Goal: Task Accomplishment & Management: Manage account settings

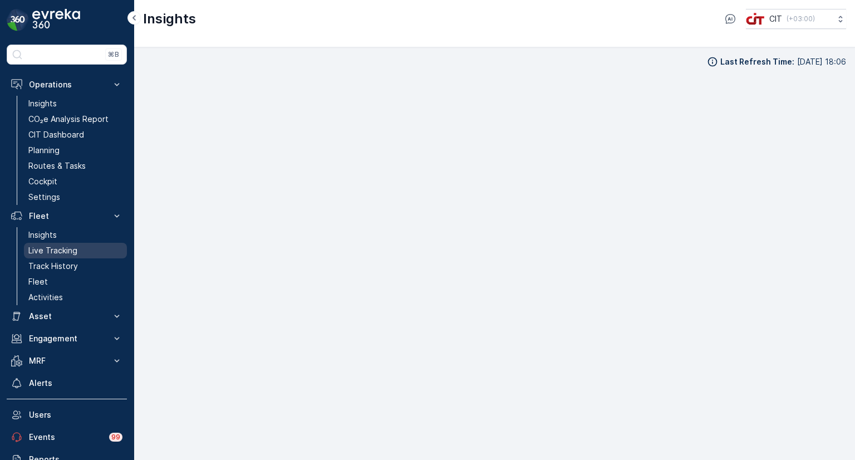
scroll to position [11, 0]
drag, startPoint x: 0, startPoint y: 0, endPoint x: 50, endPoint y: 255, distance: 259.8
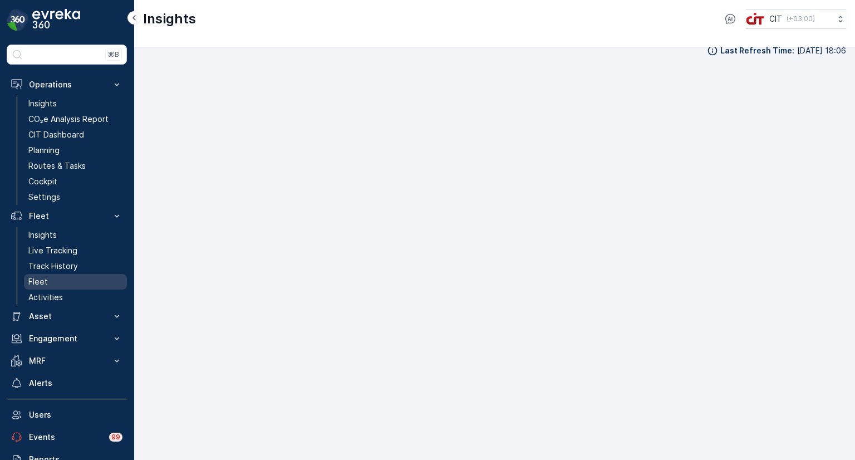
click at [46, 280] on p "Fleet" at bounding box center [37, 281] width 19 height 11
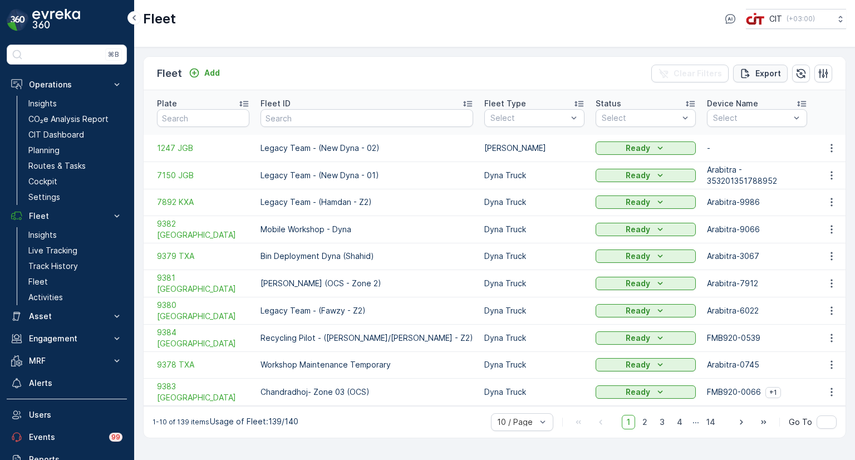
click at [751, 74] on icon "Export" at bounding box center [745, 73] width 11 height 11
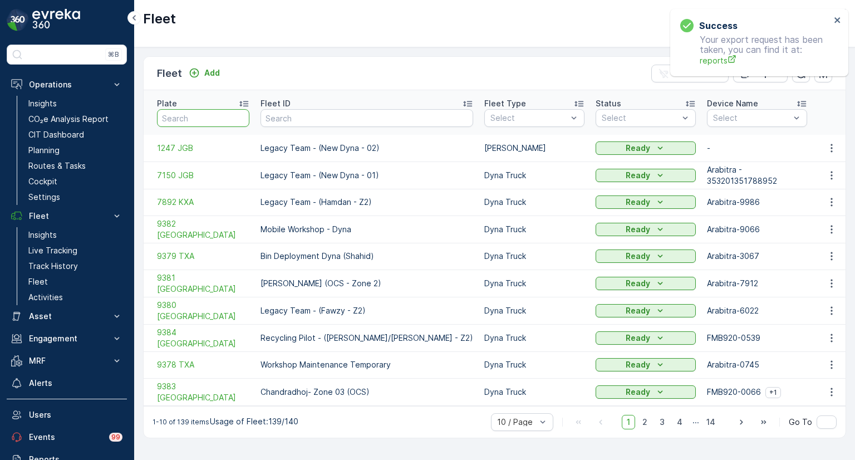
click at [200, 114] on input "text" at bounding box center [203, 118] width 92 height 18
paste input "5472EGR"
type input "5472EGR"
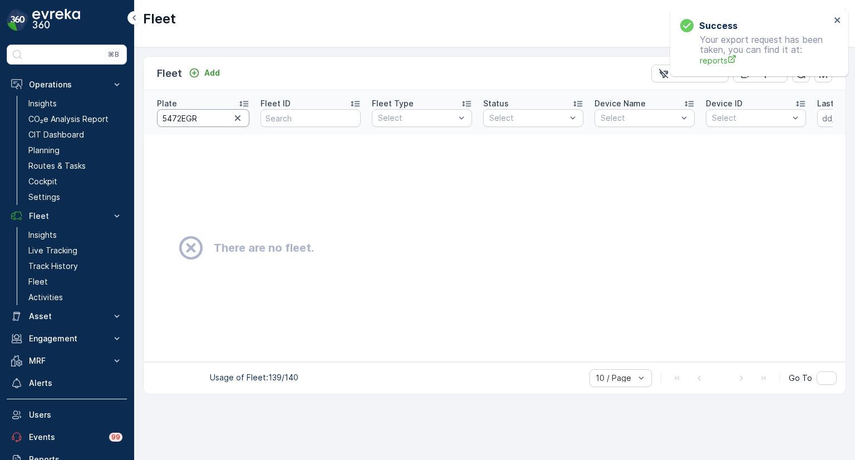
click at [180, 115] on input "5472EGR" at bounding box center [203, 118] width 92 height 18
type input "5472 EGR"
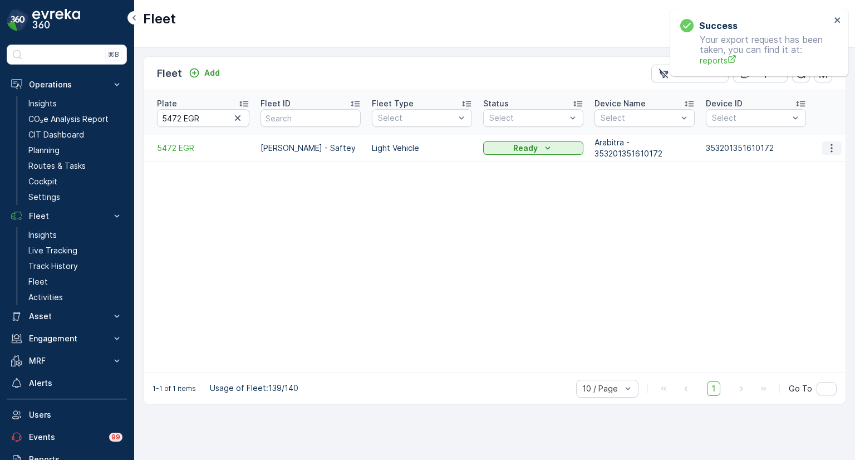
click at [833, 143] on icon "button" at bounding box center [831, 148] width 11 height 11
click at [806, 219] on span "Delete Fleet" at bounding box center [809, 220] width 47 height 11
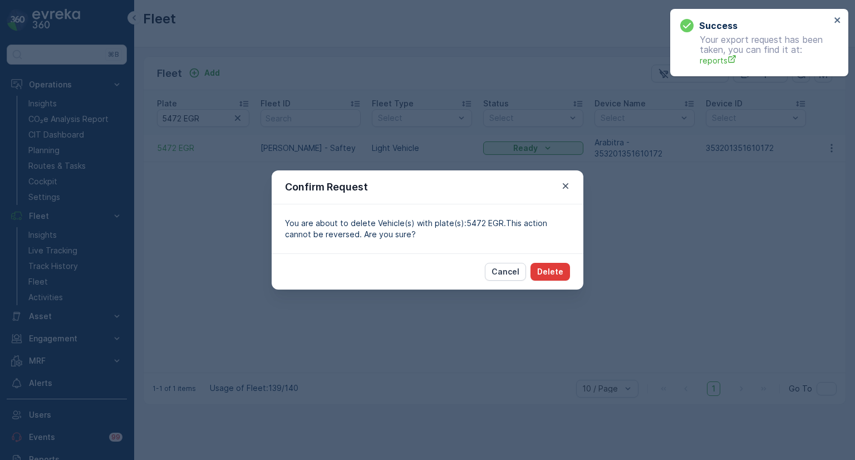
click at [556, 270] on p "Delete" at bounding box center [550, 271] width 26 height 11
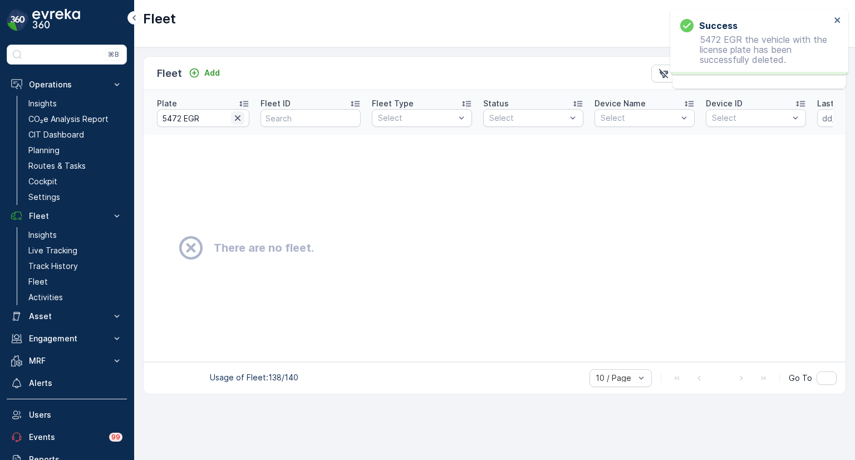
click at [238, 112] on icon "button" at bounding box center [237, 117] width 11 height 11
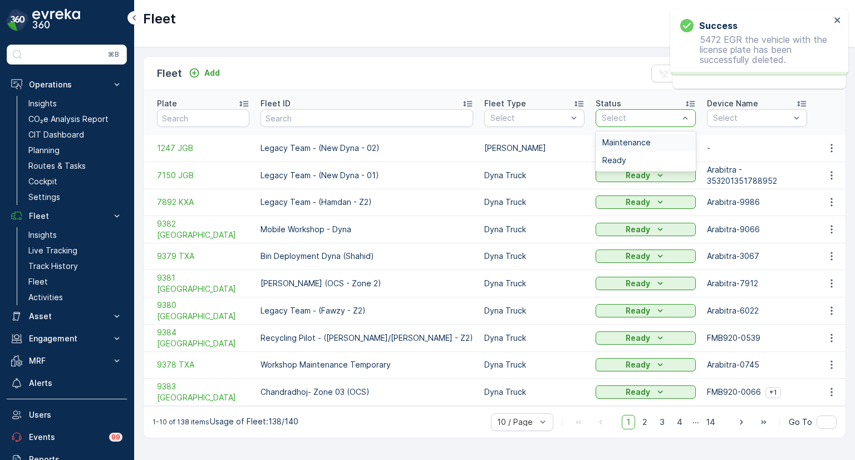
click at [601, 114] on div at bounding box center [640, 118] width 79 height 9
click at [602, 138] on span "Maintenance" at bounding box center [626, 142] width 48 height 9
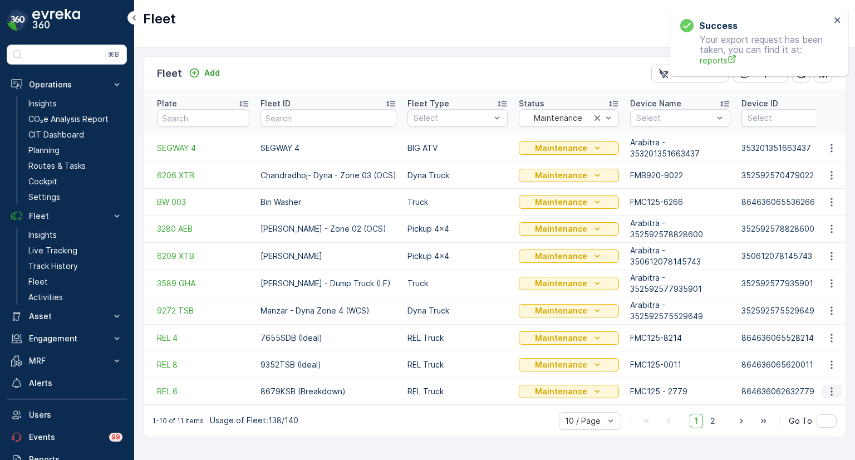
click at [830, 386] on icon "button" at bounding box center [831, 391] width 11 height 11
click at [716, 415] on span "2" at bounding box center [712, 421] width 15 height 14
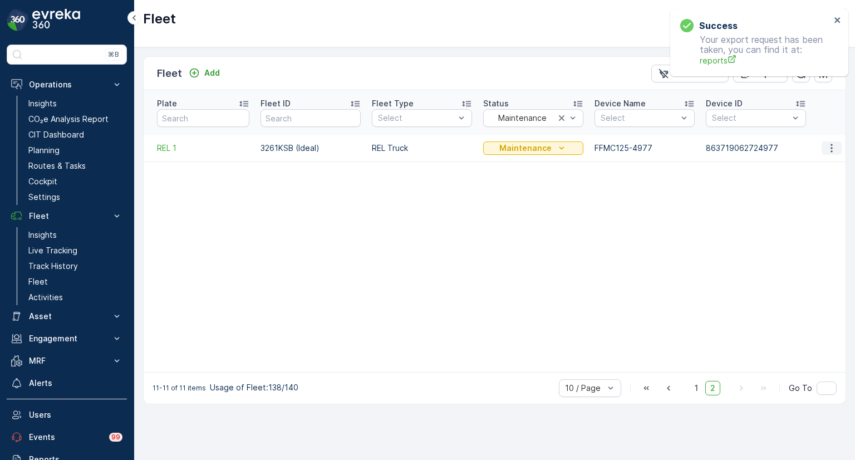
click at [830, 143] on icon "button" at bounding box center [831, 148] width 11 height 11
click at [816, 167] on span "Edit Fleet" at bounding box center [804, 168] width 36 height 11
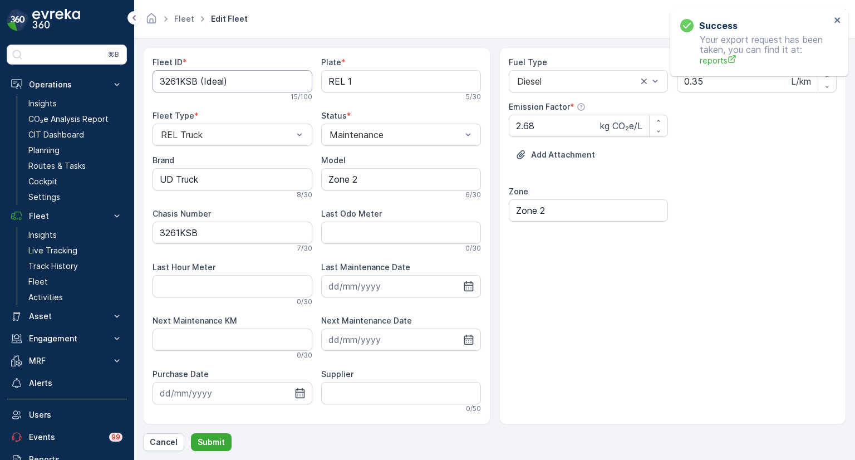
click at [223, 84] on ID "3261KSB (Ideal)" at bounding box center [233, 81] width 160 height 22
type ID "3261KSB ([PERSON_NAME])"
click at [352, 133] on div at bounding box center [396, 135] width 134 height 10
click at [346, 182] on span "Ready" at bounding box center [341, 181] width 27 height 10
click at [216, 441] on p "Submit" at bounding box center [211, 442] width 27 height 11
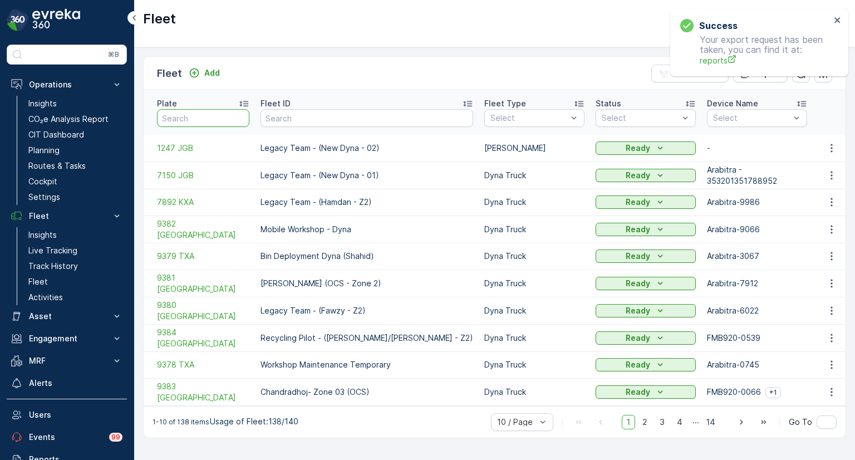
click at [232, 112] on input "text" at bounding box center [203, 118] width 92 height 18
type input "1251"
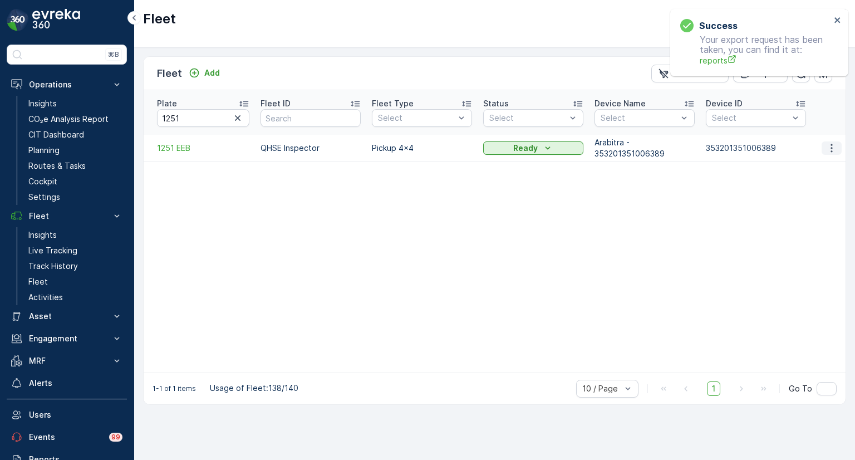
click at [831, 143] on icon "button" at bounding box center [831, 148] width 11 height 11
click at [806, 165] on span "Edit Fleet" at bounding box center [804, 169] width 36 height 11
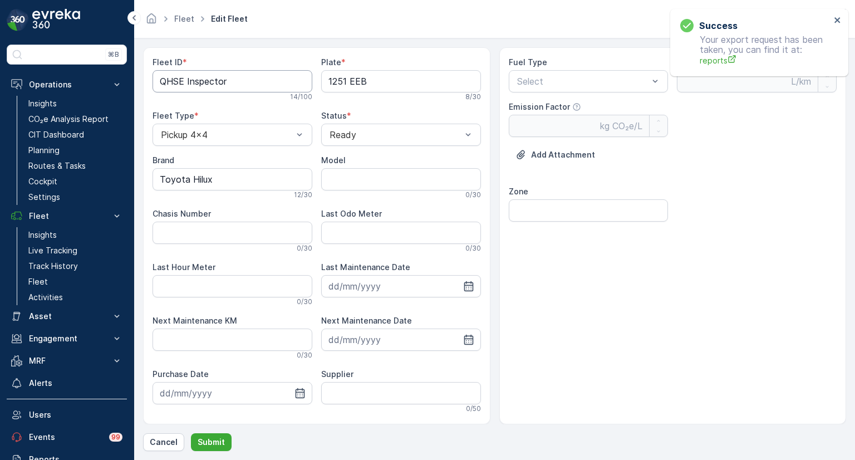
click at [161, 80] on ID "QHSE Inspector" at bounding box center [233, 81] width 160 height 22
type ID "[PERSON_NAME] - QHSE Inspector"
click at [616, 239] on div "Fuel Type Select Fuel Consumption Rate L/km Emission Factor kg CO₂e/L Add Attac…" at bounding box center [672, 235] width 347 height 377
click at [584, 217] on input "Zone" at bounding box center [589, 210] width 160 height 22
type input "Zone 2"
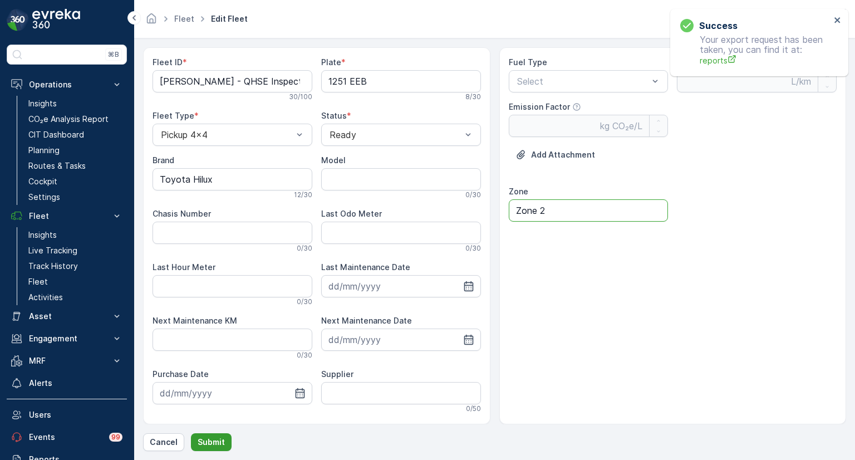
click at [222, 442] on p "Submit" at bounding box center [211, 442] width 27 height 11
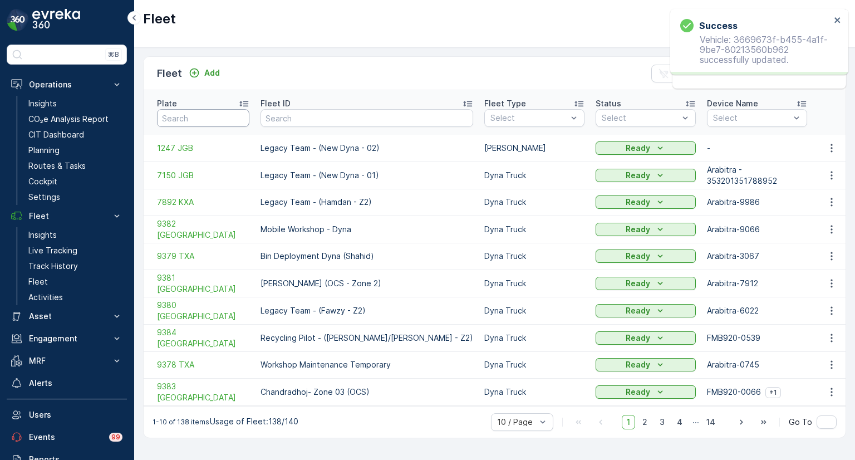
click at [189, 112] on input "text" at bounding box center [203, 118] width 92 height 18
type input "7"
type input "6209"
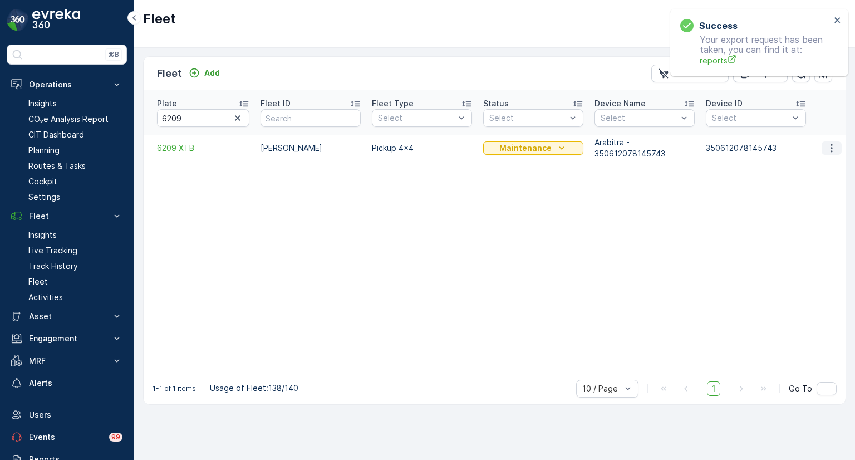
click at [834, 143] on button "button" at bounding box center [832, 147] width 20 height 13
click at [814, 168] on span "Edit Fleet" at bounding box center [804, 169] width 36 height 11
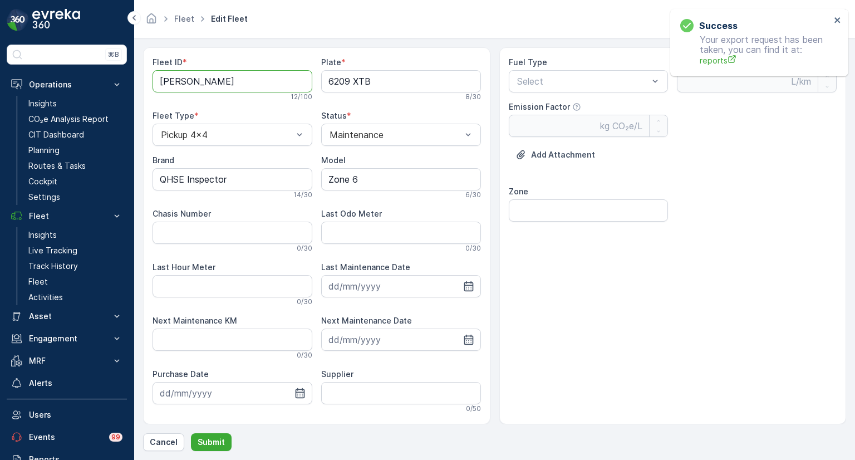
drag, startPoint x: 223, startPoint y: 84, endPoint x: 148, endPoint y: 83, distance: 74.6
click at [148, 83] on div "Fleet ID * [PERSON_NAME] 12 / 100 Plate * 6209 XTB 8 / 30 Fleet Type * Pickup 4…" at bounding box center [316, 235] width 347 height 377
click at [227, 81] on ID "Azan" at bounding box center [233, 81] width 160 height 22
type ID "[PERSON_NAME]"
click at [555, 203] on input "Zone" at bounding box center [589, 210] width 160 height 22
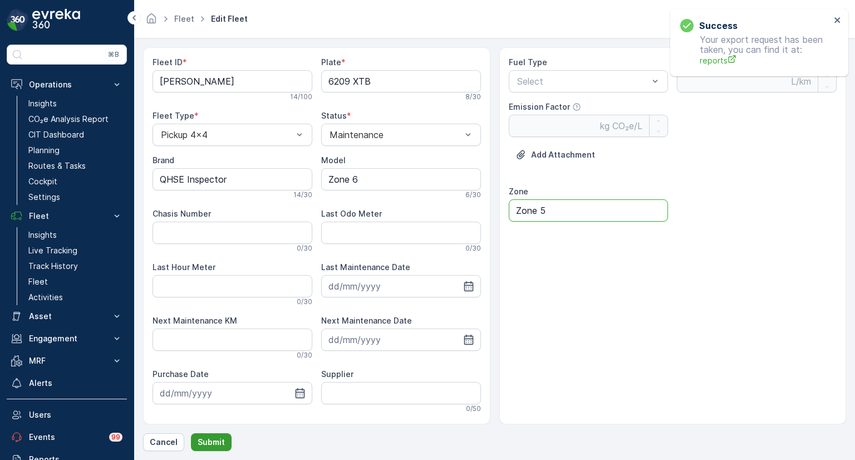
type input "Zone 5"
click at [207, 437] on p "Submit" at bounding box center [211, 442] width 27 height 11
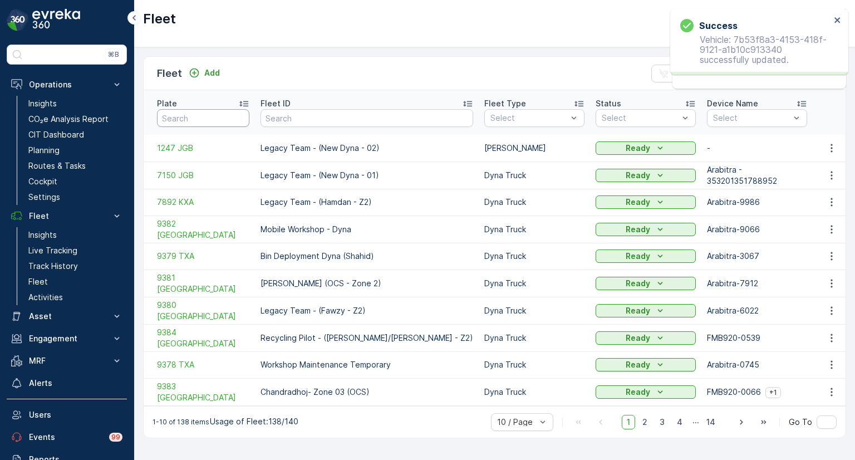
click at [200, 111] on input "text" at bounding box center [203, 118] width 92 height 18
paste input "6209"
type input "6209"
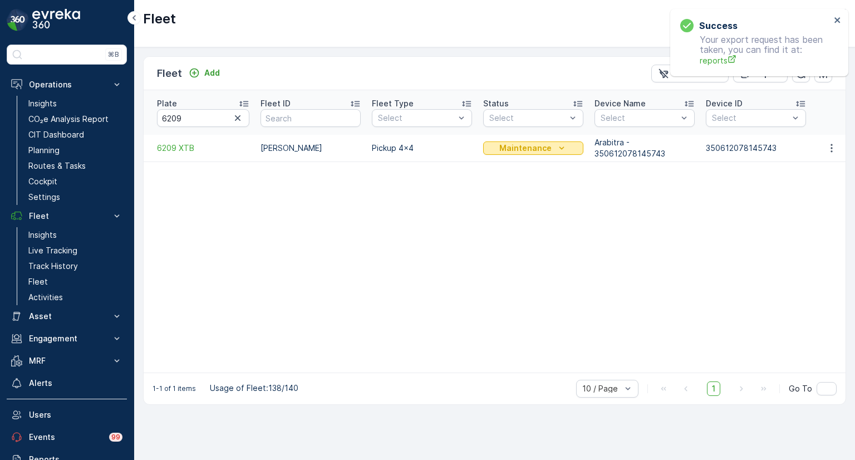
click at [536, 143] on p "Maintenance" at bounding box center [525, 148] width 52 height 11
click at [503, 165] on span "Ready" at bounding box center [502, 168] width 24 height 11
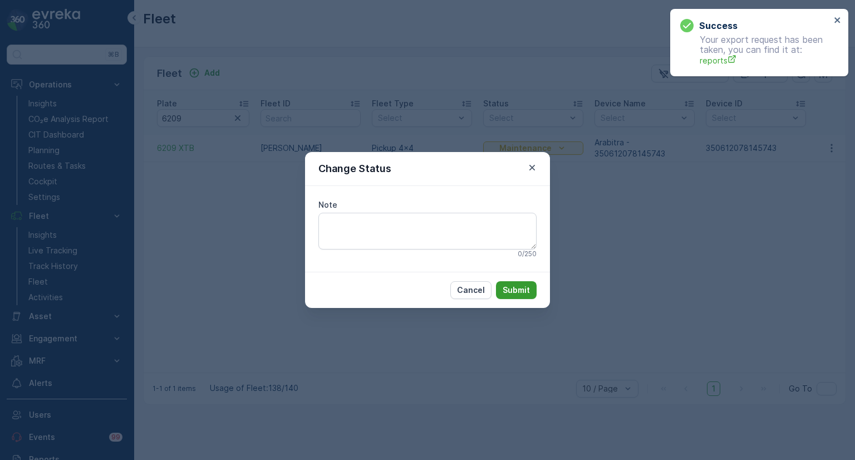
click at [523, 289] on p "Submit" at bounding box center [516, 290] width 27 height 11
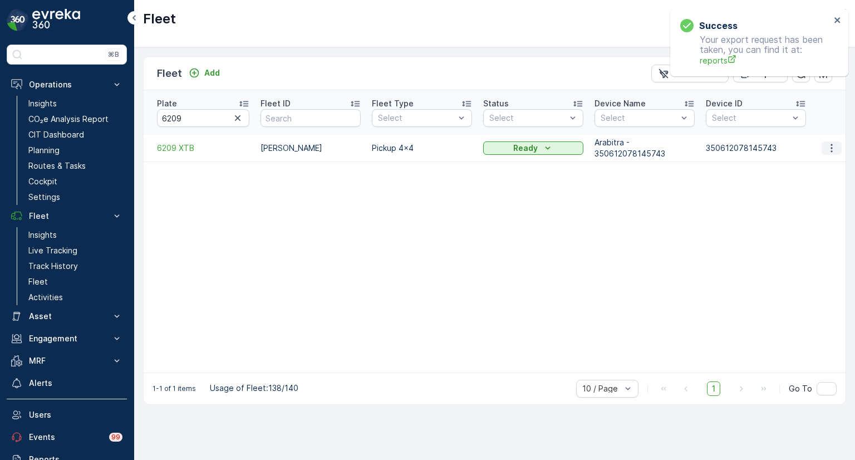
click at [831, 143] on icon "button" at bounding box center [831, 148] width 11 height 11
click at [797, 165] on span "Edit Fleet" at bounding box center [804, 169] width 36 height 11
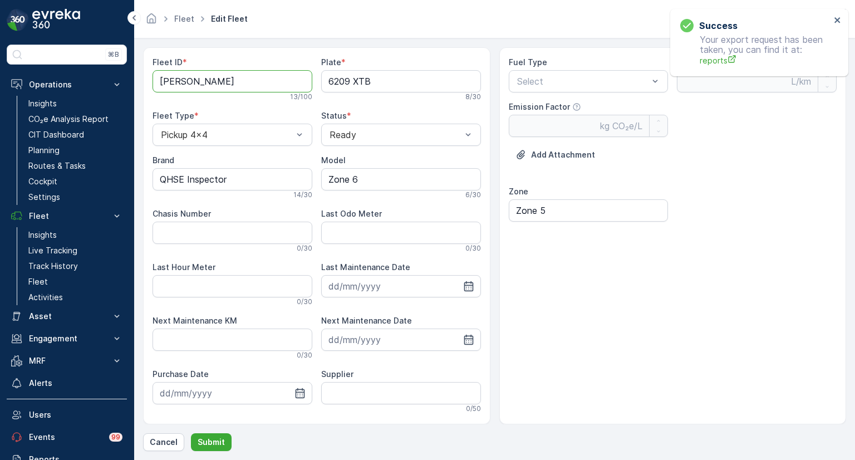
drag, startPoint x: 225, startPoint y: 82, endPoint x: 129, endPoint y: 81, distance: 96.3
click at [129, 81] on div "⌘B Operations Insights CO₂e Analysis Report CIT Dashboard Planning Routes & Tas…" at bounding box center [427, 230] width 855 height 460
paste ID "ad Azan"
type ID "[PERSON_NAME]"
click at [214, 442] on p "Submit" at bounding box center [211, 442] width 27 height 11
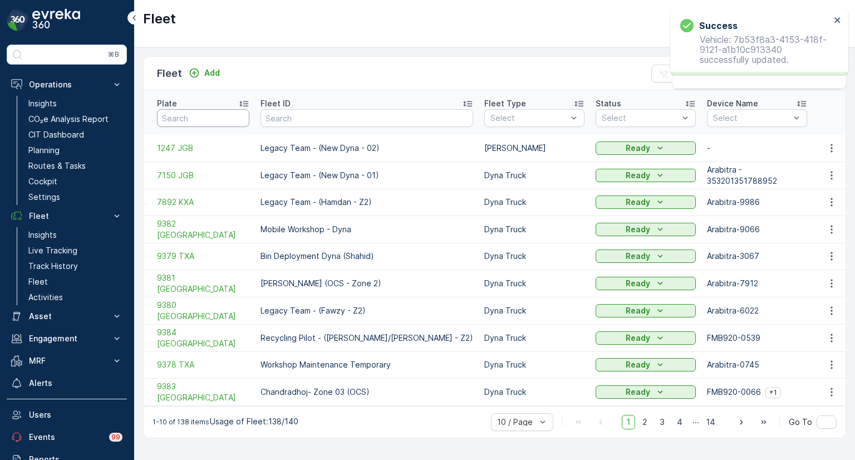
click at [180, 109] on input "text" at bounding box center [203, 118] width 92 height 18
type input "1251"
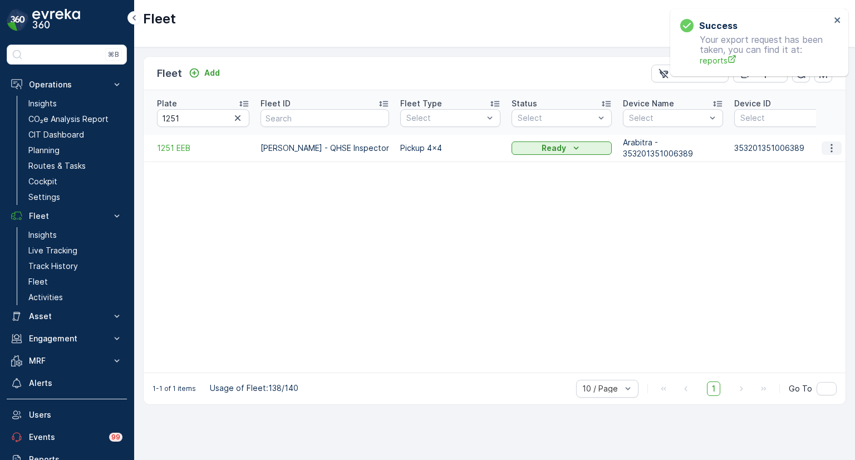
click at [832, 144] on icon "button" at bounding box center [832, 148] width 2 height 8
click at [804, 168] on span "Edit Fleet" at bounding box center [804, 169] width 36 height 11
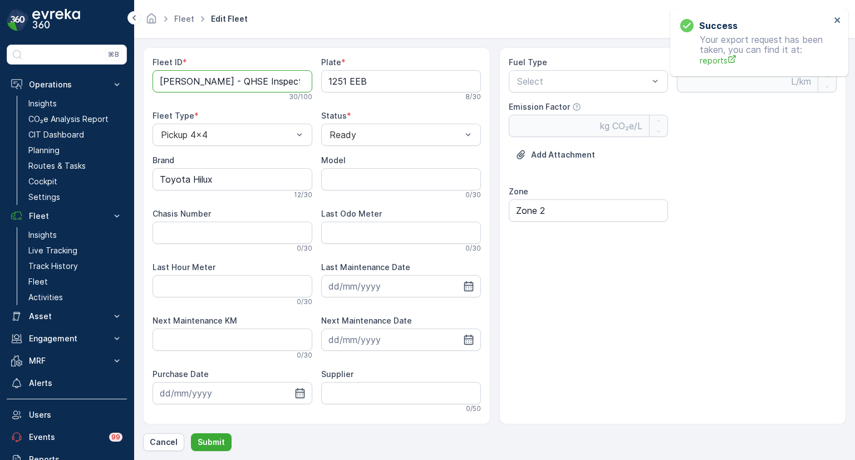
drag, startPoint x: 220, startPoint y: 83, endPoint x: 146, endPoint y: 77, distance: 74.3
click at [146, 77] on div "Fleet ID * [PERSON_NAME] - QHSE Inspector 30 / 100 Plate * 1251 EEB 8 / 30 Flee…" at bounding box center [316, 235] width 347 height 377
paste ID "r Mushtaq"
drag, startPoint x: 301, startPoint y: 84, endPoint x: 232, endPoint y: 80, distance: 69.1
click at [232, 80] on ID "Salar Mushtaq - QHSE Inspector" at bounding box center [233, 81] width 160 height 22
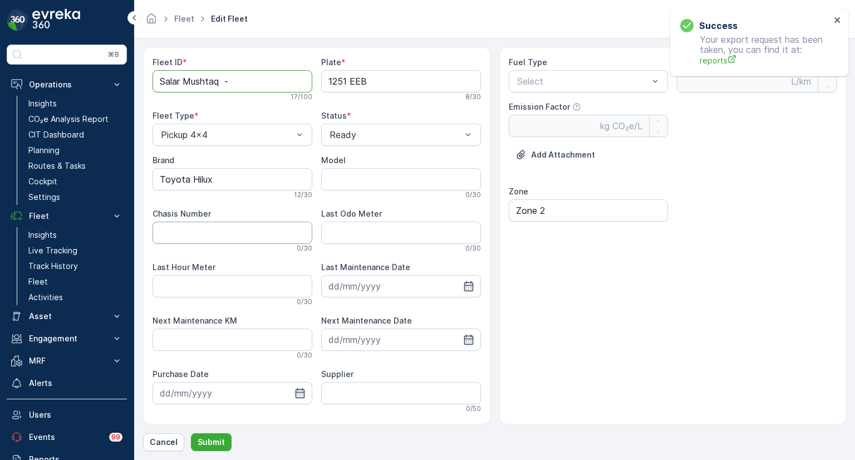
type ID "Salar Mushtaq -"
click at [197, 232] on Number "Chasis Number" at bounding box center [233, 233] width 160 height 22
paste Number "QHSE Inspector"
type Number "QHSE Inspector"
click at [241, 83] on ID "Salar Mushtaq -" at bounding box center [233, 81] width 160 height 22
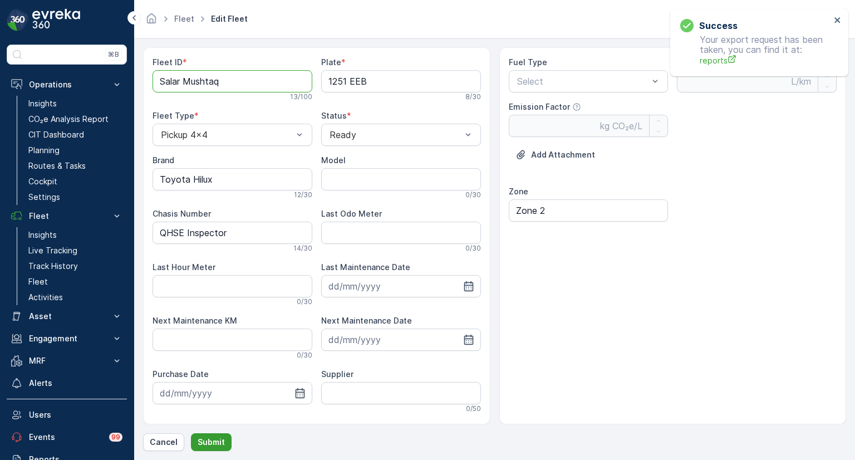
type ID "Salar Mushtaq"
click at [203, 440] on p "Submit" at bounding box center [211, 442] width 27 height 11
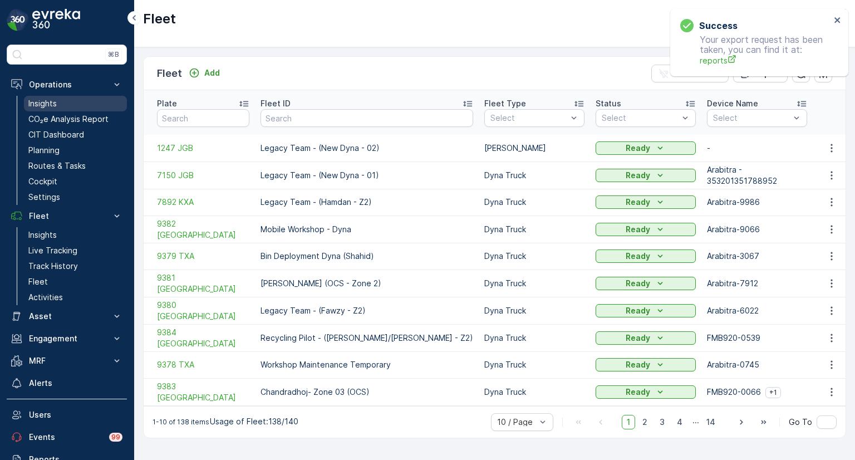
click at [40, 105] on p "Insights" at bounding box center [42, 103] width 28 height 11
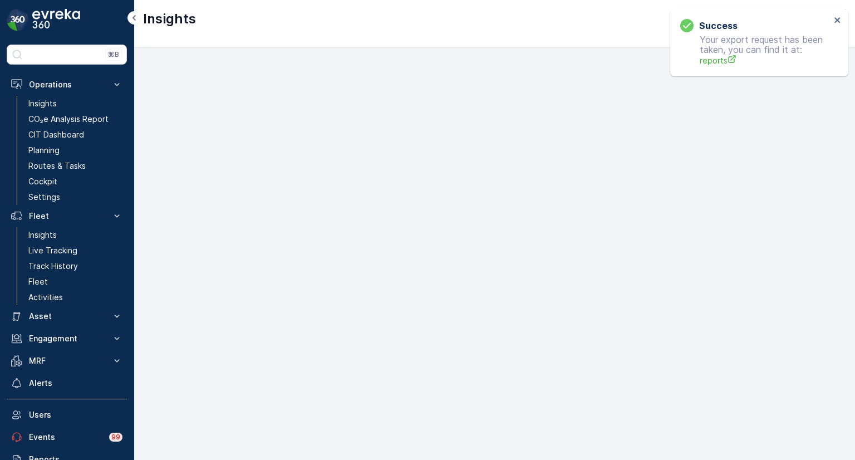
scroll to position [9, 0]
click at [47, 100] on p "Insights" at bounding box center [42, 103] width 28 height 11
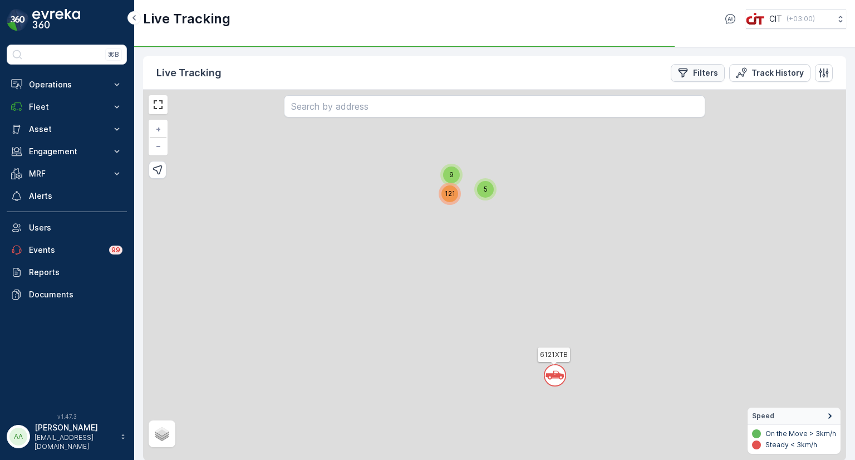
click at [701, 72] on p "Filters" at bounding box center [705, 72] width 25 height 11
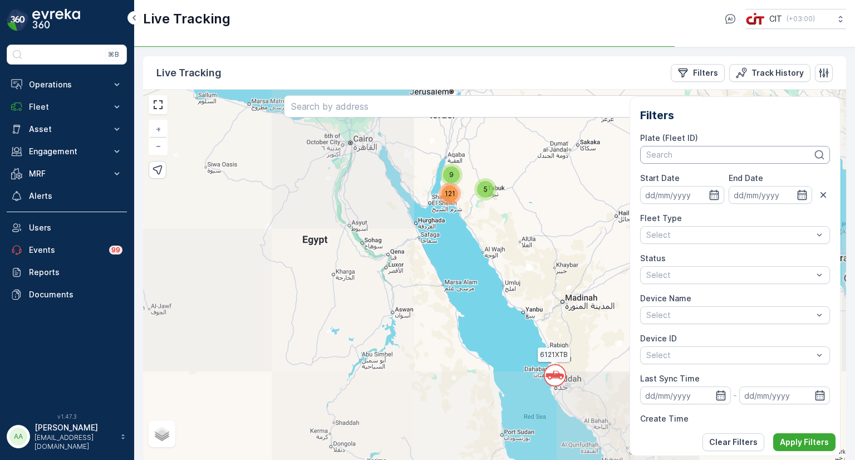
click at [716, 151] on div at bounding box center [729, 154] width 169 height 9
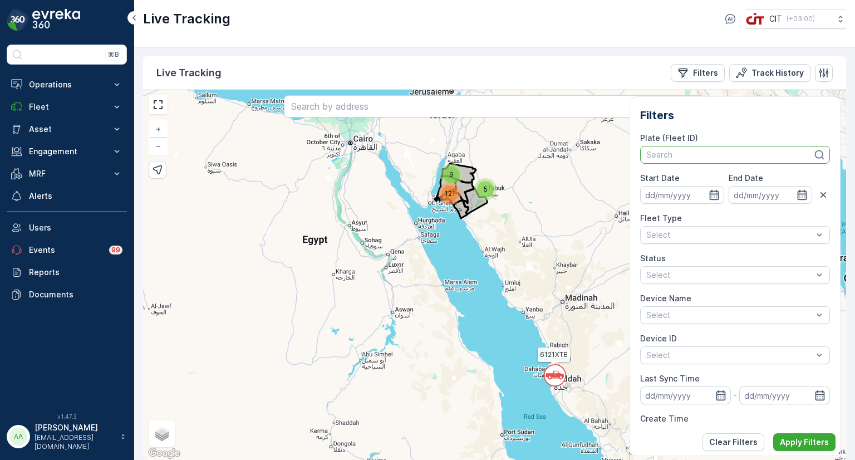
paste input "5472EGR"
type input "5472EGR"
click at [684, 162] on div "Search" at bounding box center [735, 155] width 190 height 18
paste input "5472EGR"
click at [660, 155] on input "5472EGR" at bounding box center [663, 154] width 37 height 9
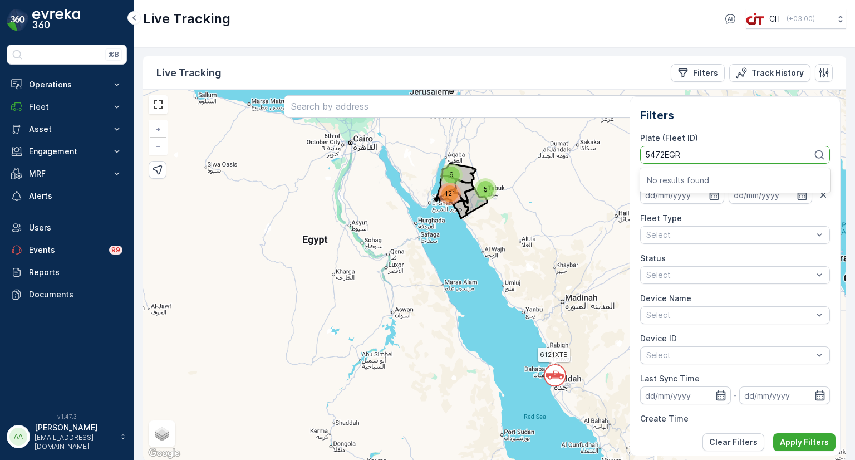
type input "5472 EGR"
click at [670, 180] on span "5472 EGR (Tayeeb - Saftey)" at bounding box center [717, 179] width 141 height 9
click at [811, 440] on p "Apply Filters" at bounding box center [804, 442] width 49 height 11
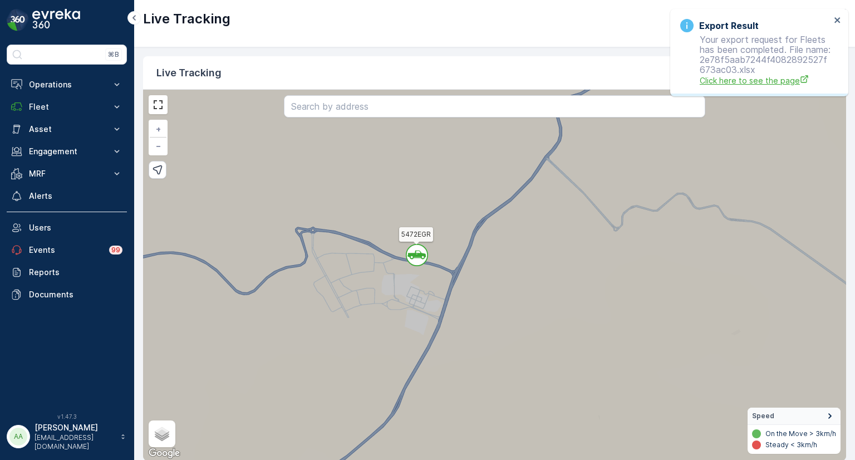
click at [723, 86] on span "Click here to see the page" at bounding box center [765, 81] width 131 height 12
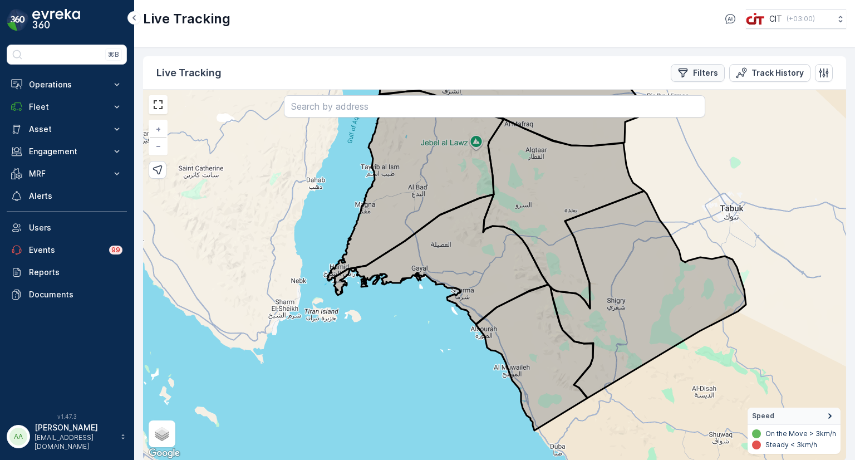
click at [712, 77] on p "Filters" at bounding box center [705, 72] width 25 height 11
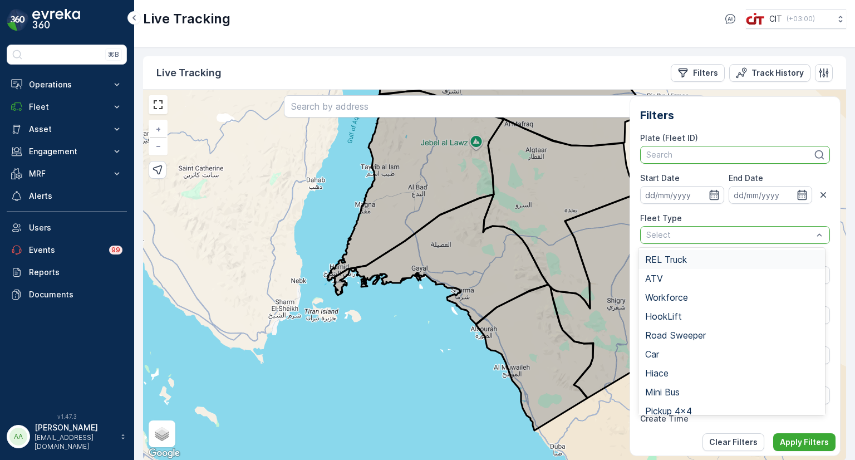
click at [648, 231] on div at bounding box center [729, 235] width 169 height 9
click at [666, 254] on span "REL Truck" at bounding box center [666, 259] width 42 height 10
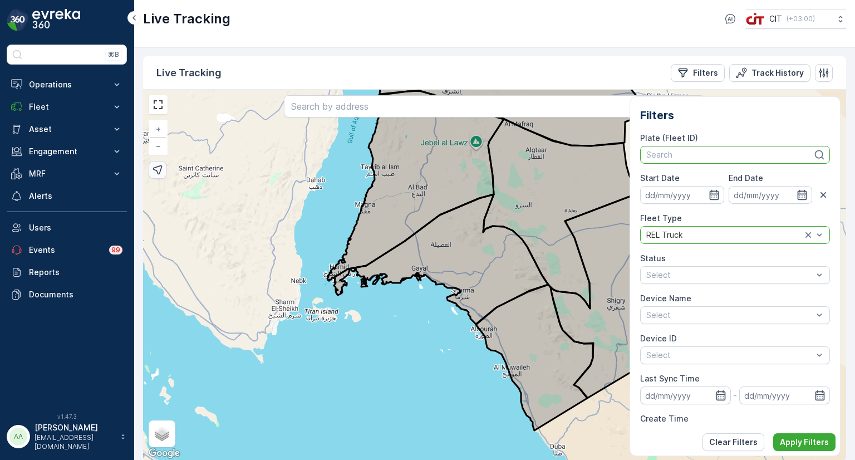
drag, startPoint x: 329, startPoint y: 246, endPoint x: 150, endPoint y: 173, distance: 193.1
click at [241, 209] on div "+ − Satellite Roadmap Terrain Hybrid Leaflet Keyboard shortcuts Map Data Map da…" at bounding box center [494, 275] width 703 height 371
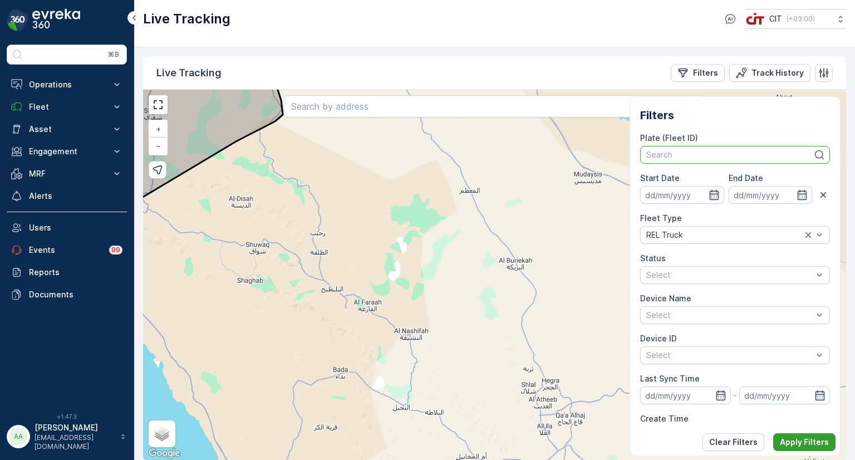
click at [793, 447] on p "Apply Filters" at bounding box center [804, 442] width 49 height 11
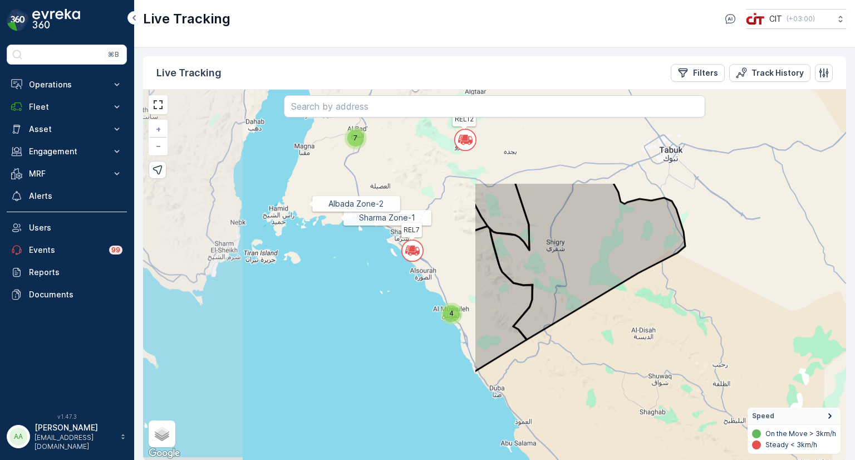
drag, startPoint x: 278, startPoint y: 233, endPoint x: 655, endPoint y: 348, distance: 394.0
click at [655, 348] on div "7 4 Sharma Zone-1 Albada Zone-2 REL12 REL7 REL6 + − Satellite Roadmap Terrain H…" at bounding box center [494, 275] width 703 height 371
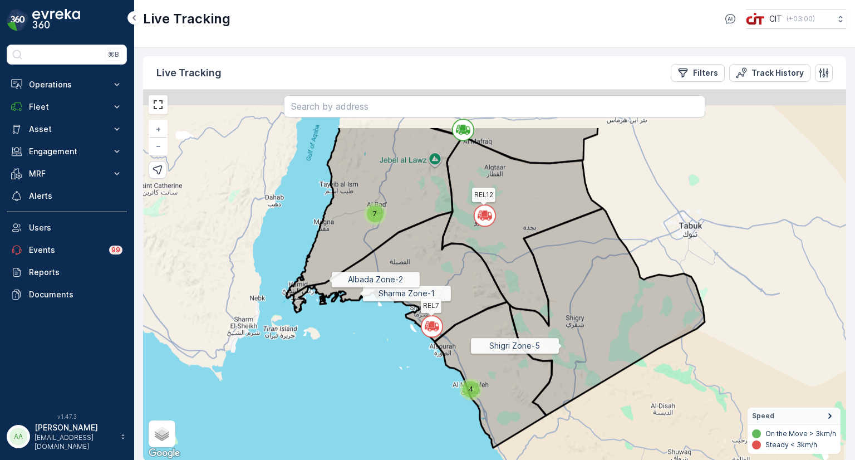
drag, startPoint x: 541, startPoint y: 267, endPoint x: 570, endPoint y: 356, distance: 93.5
click at [570, 356] on icon at bounding box center [606, 311] width 195 height 207
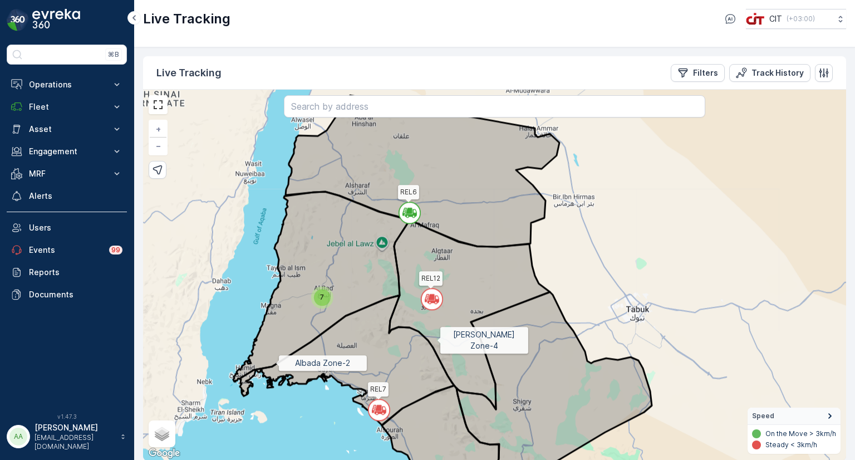
drag, startPoint x: 437, startPoint y: 301, endPoint x: 438, endPoint y: 339, distance: 37.9
click at [438, 339] on icon at bounding box center [469, 314] width 161 height 189
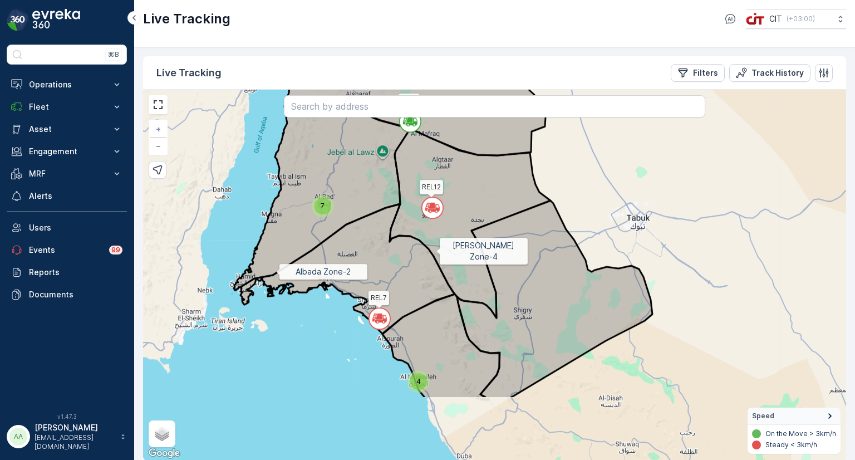
drag, startPoint x: 437, startPoint y: 346, endPoint x: 437, endPoint y: 246, distance: 100.2
click at [437, 246] on icon at bounding box center [470, 223] width 161 height 189
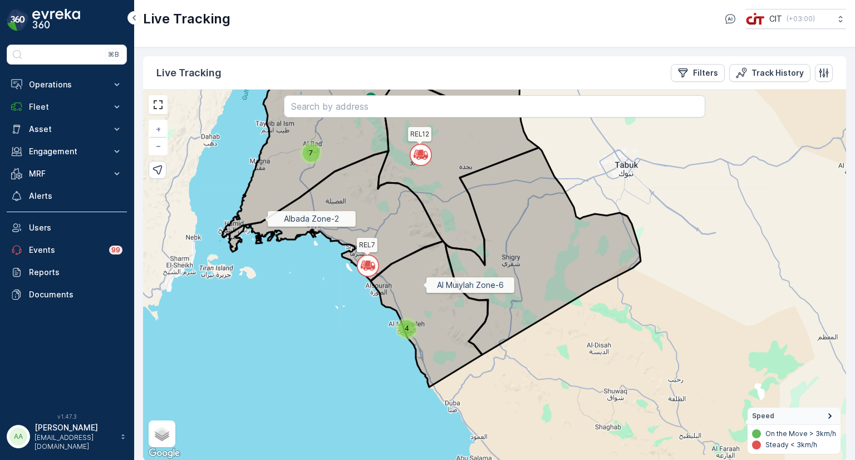
drag, startPoint x: 435, startPoint y: 339, endPoint x: 423, endPoint y: 286, distance: 54.2
click at [423, 286] on icon at bounding box center [429, 314] width 117 height 146
click at [405, 332] on div "4" at bounding box center [407, 328] width 17 height 17
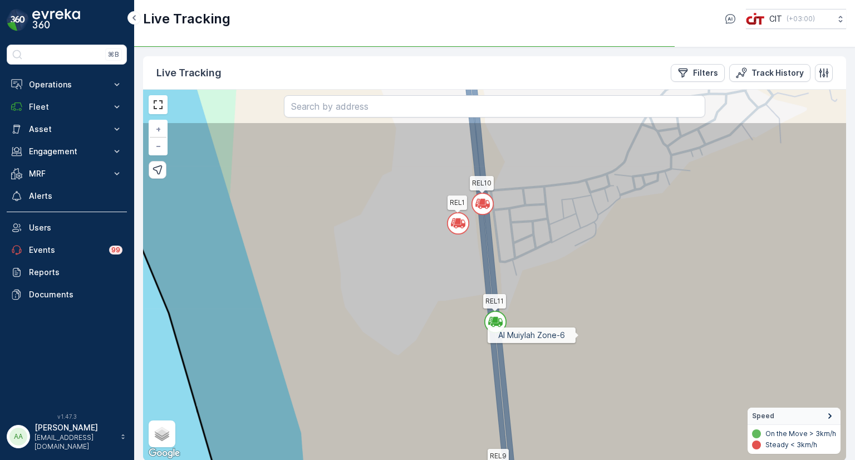
drag, startPoint x: 597, startPoint y: 263, endPoint x: 579, endPoint y: 334, distance: 73.1
click at [579, 334] on icon at bounding box center [493, 345] width 808 height 448
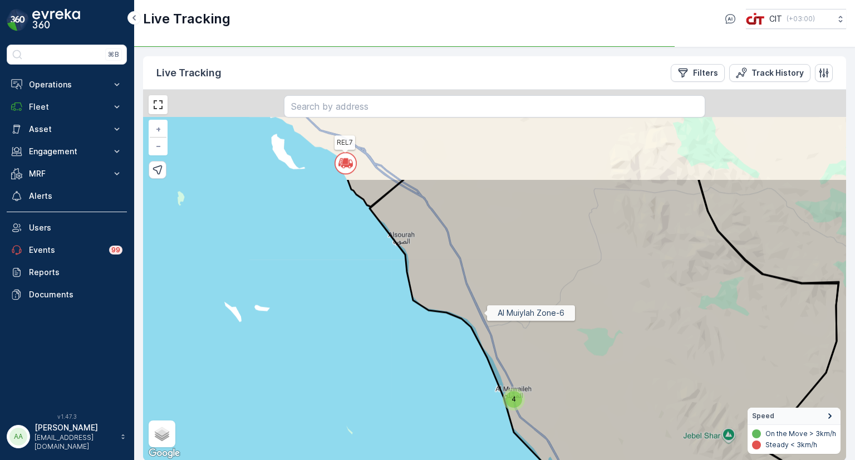
drag, startPoint x: 410, startPoint y: 180, endPoint x: 493, endPoint y: 325, distance: 166.7
click at [493, 325] on icon at bounding box center [604, 402] width 469 height 448
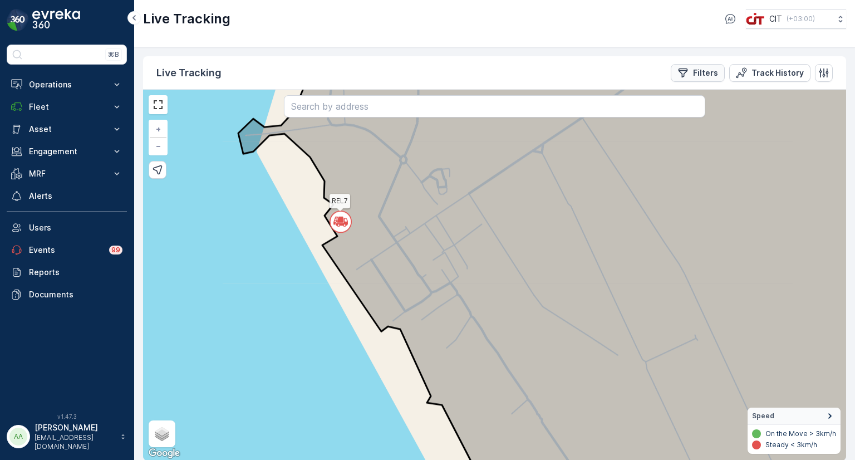
click at [707, 72] on p "Filters" at bounding box center [705, 72] width 25 height 11
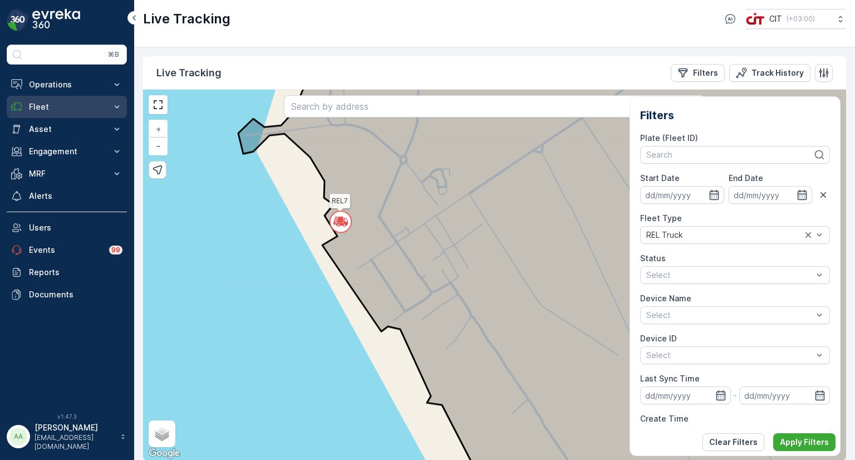
click at [32, 111] on p "Fleet" at bounding box center [67, 106] width 76 height 11
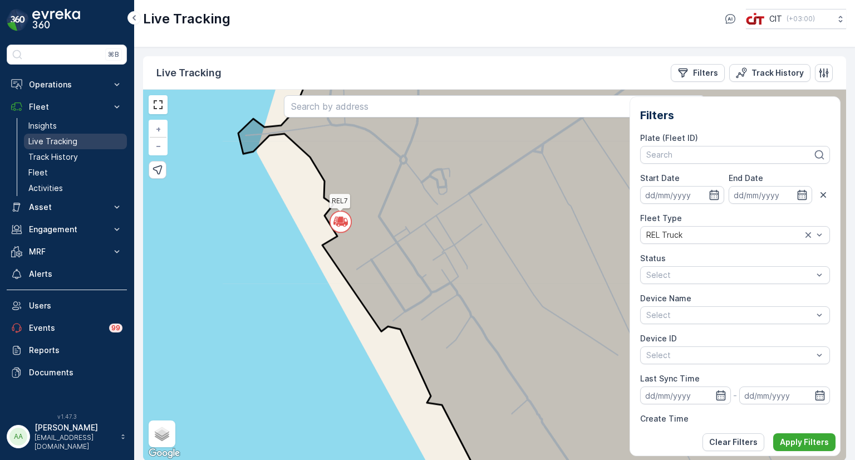
click at [41, 136] on p "Live Tracking" at bounding box center [52, 141] width 49 height 11
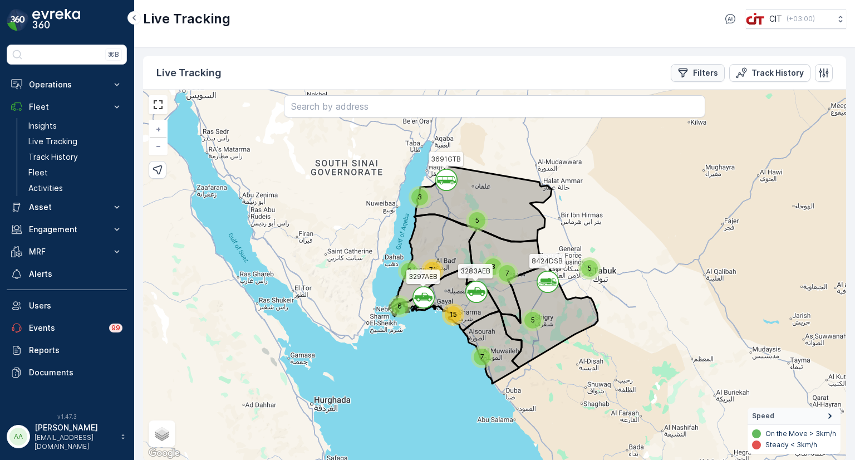
click at [702, 72] on p "Filters" at bounding box center [705, 72] width 25 height 11
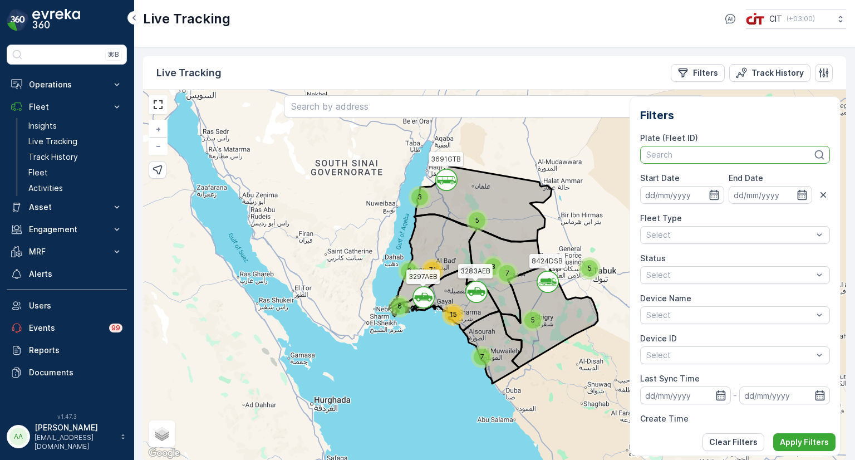
click at [683, 150] on div at bounding box center [729, 154] width 169 height 9
type input "hook"
click at [705, 179] on span "HookLift 02 (Rohel - Skip Truck - 3517BXA)" at bounding box center [727, 179] width 160 height 9
click at [801, 441] on p "Apply Filters" at bounding box center [804, 442] width 49 height 11
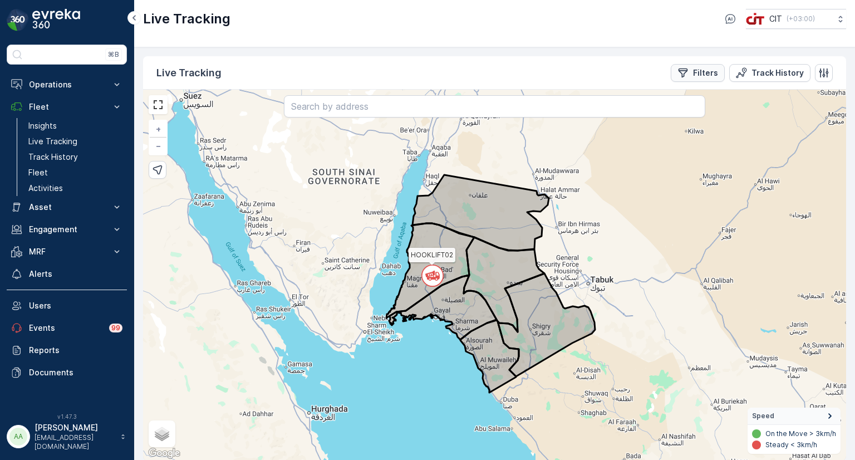
click at [714, 75] on p "Filters" at bounding box center [705, 72] width 25 height 11
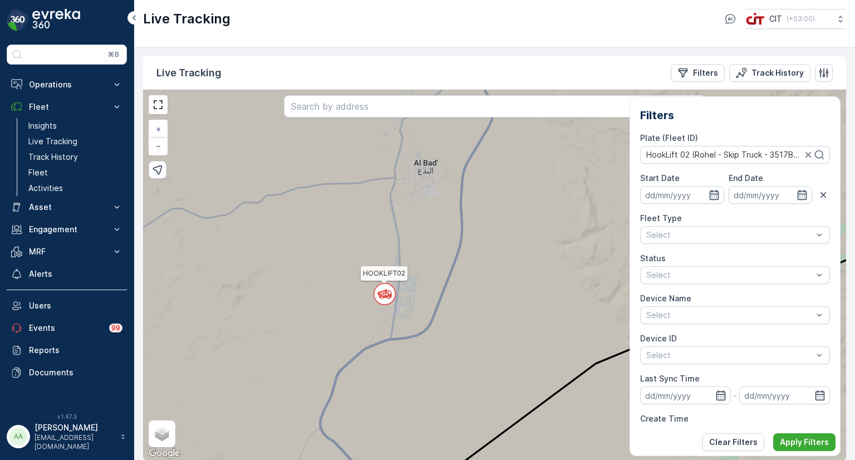
click at [457, 340] on icon at bounding box center [493, 275] width 844 height 448
click at [472, 310] on icon at bounding box center [493, 275] width 844 height 448
click at [689, 75] on icon "Filters" at bounding box center [683, 72] width 11 height 11
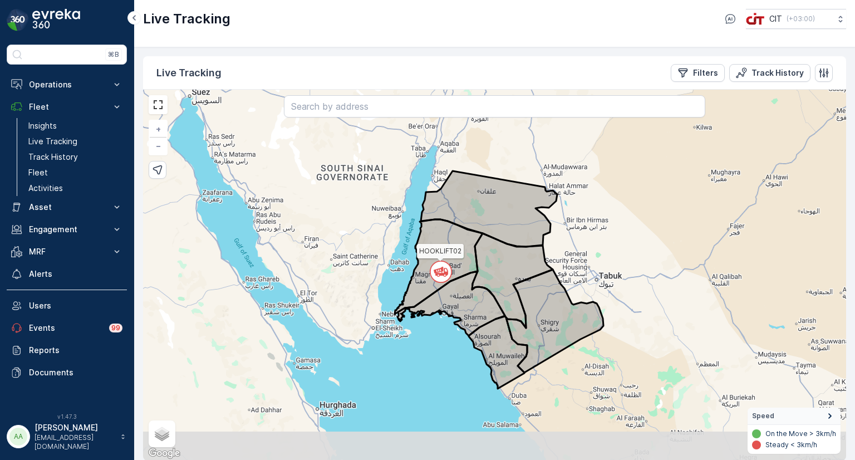
drag, startPoint x: 454, startPoint y: 361, endPoint x: 450, endPoint y: 315, distance: 46.9
click at [450, 315] on div "HOOKLIFT02 + − Satellite Roadmap Terrain Hybrid Leaflet Keyboard shortcuts Map …" at bounding box center [494, 275] width 703 height 371
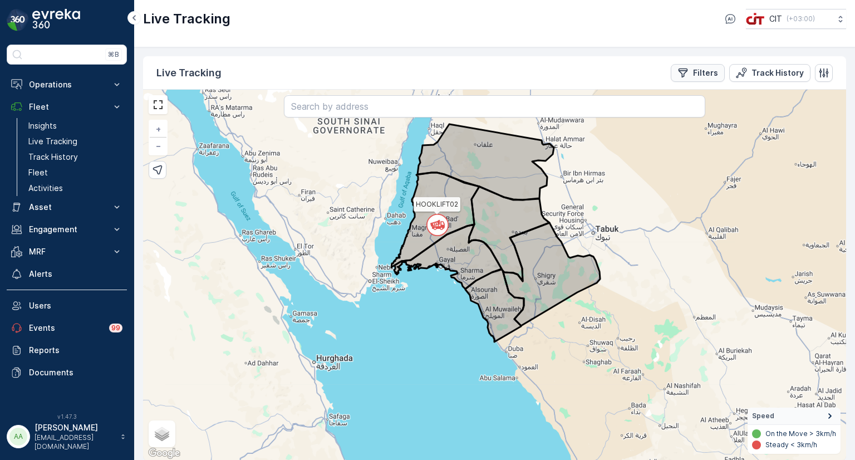
click at [703, 79] on button "Filters" at bounding box center [698, 73] width 54 height 18
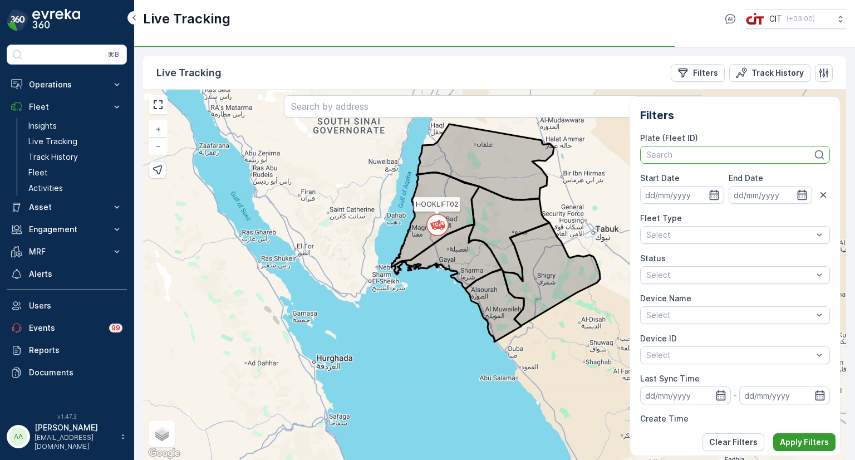
click at [792, 440] on p "Apply Filters" at bounding box center [804, 442] width 49 height 11
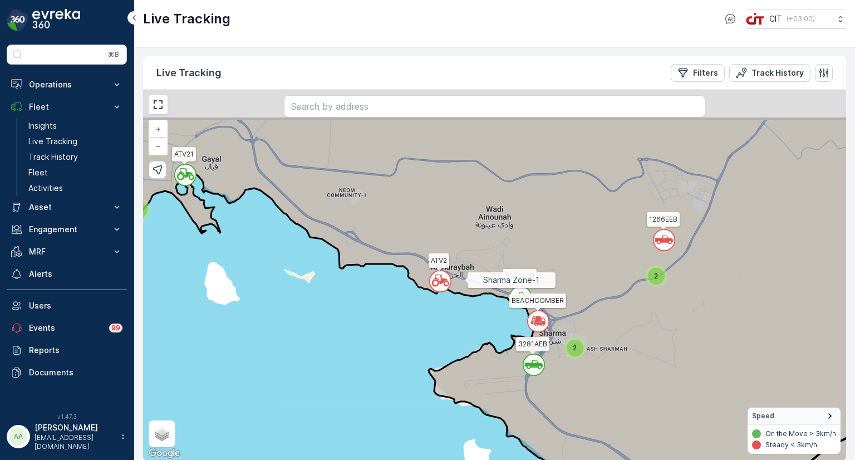
drag, startPoint x: 442, startPoint y: 212, endPoint x: 463, endPoint y: 278, distance: 69.0
click at [463, 278] on icon at bounding box center [514, 340] width 844 height 448
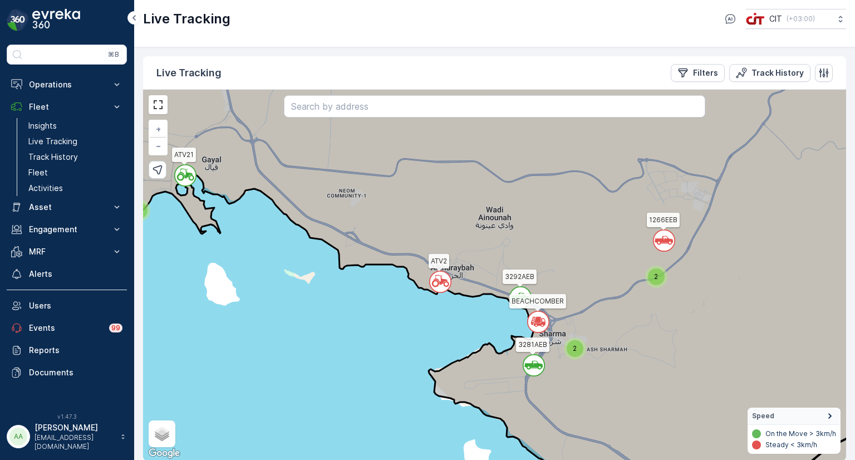
drag, startPoint x: 447, startPoint y: 252, endPoint x: 445, endPoint y: 247, distance: 5.7
click at [445, 248] on div "` ` ` ` ` ` ` ` ` ` ` ` ` ` ` ` ` ` ` 3 2 ` ` ` 2 ` 2 ` 2 2 ` ` ` 2 ` ` ` 5 3 2…" at bounding box center [494, 275] width 703 height 371
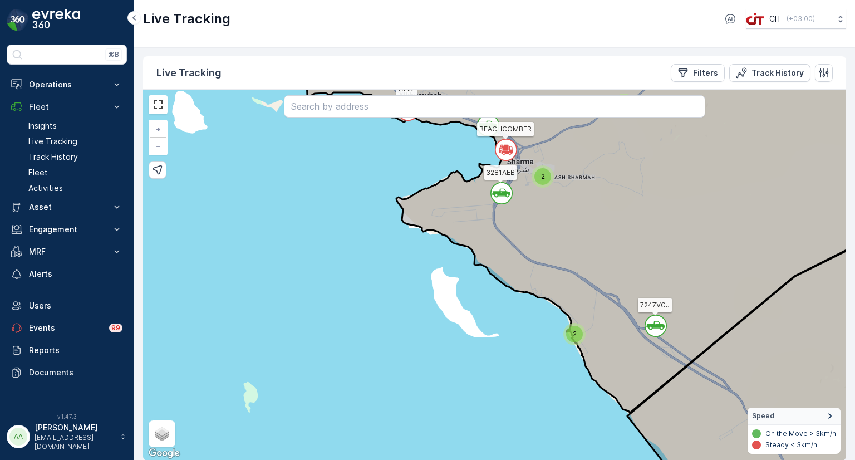
click at [577, 332] on div "2" at bounding box center [574, 334] width 17 height 17
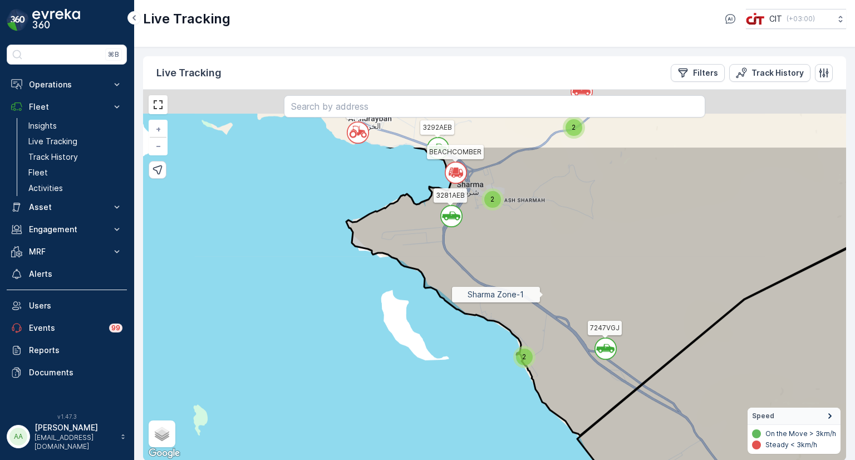
drag, startPoint x: 503, startPoint y: 194, endPoint x: 541, endPoint y: 291, distance: 103.7
click at [541, 291] on icon at bounding box center [649, 291] width 607 height 290
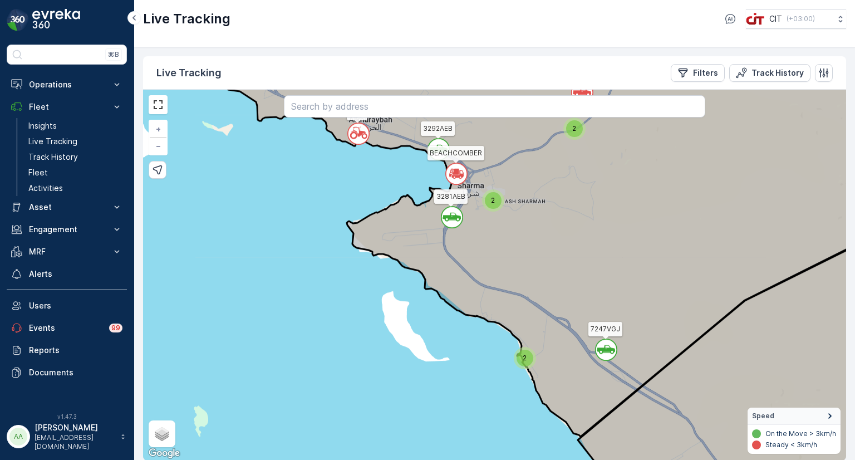
drag, startPoint x: 447, startPoint y: 242, endPoint x: 463, endPoint y: 272, distance: 34.1
click at [463, 272] on icon at bounding box center [506, 244] width 820 height 386
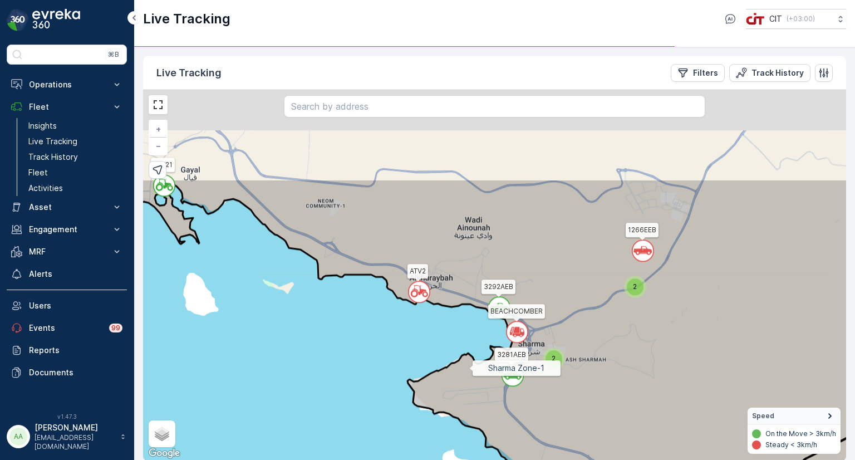
drag, startPoint x: 417, startPoint y: 227, endPoint x: 479, endPoint y: 375, distance: 160.7
click at [481, 378] on icon at bounding box center [538, 387] width 844 height 416
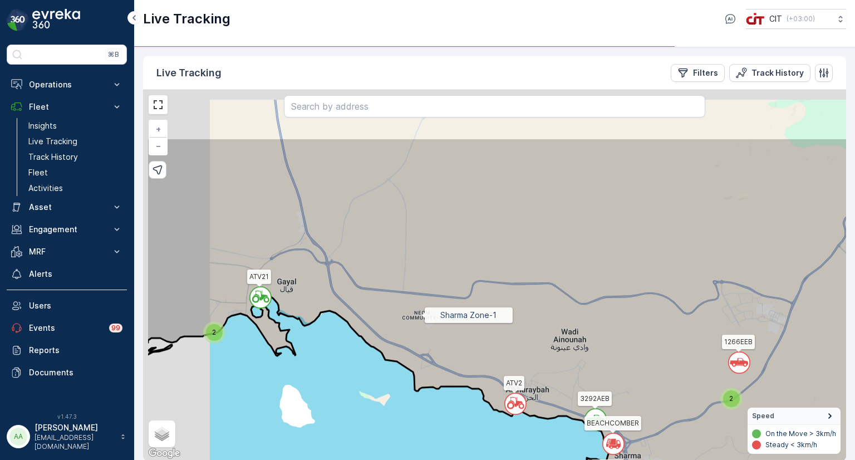
drag, startPoint x: 341, startPoint y: 224, endPoint x: 417, endPoint y: 311, distance: 115.3
click at [417, 311] on icon at bounding box center [568, 362] width 844 height 448
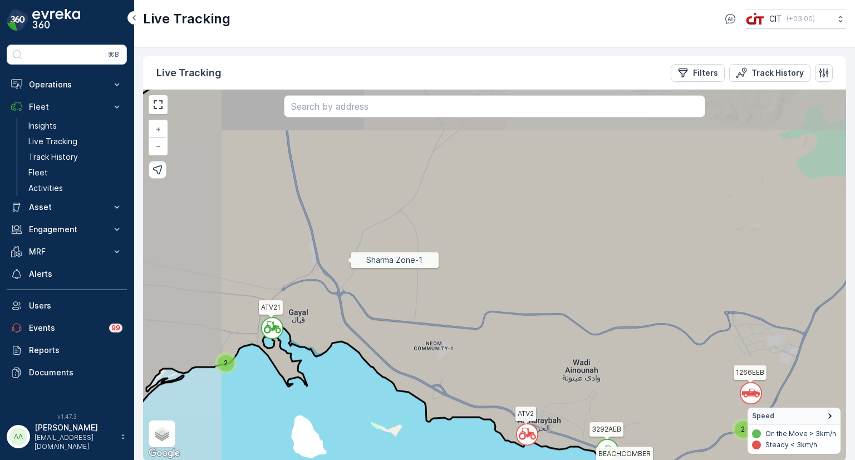
drag, startPoint x: 339, startPoint y: 239, endPoint x: 406, endPoint y: 329, distance: 112.1
click at [406, 329] on icon at bounding box center [505, 305] width 844 height 448
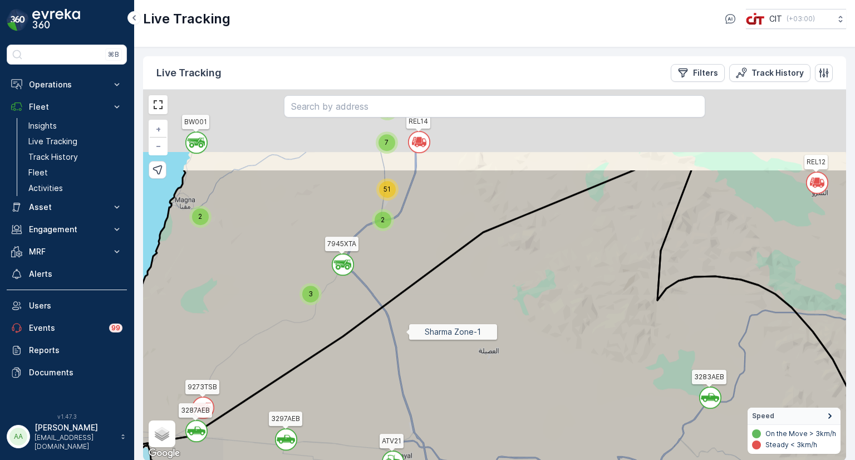
drag, startPoint x: 375, startPoint y: 213, endPoint x: 406, endPoint y: 331, distance: 122.0
click at [406, 331] on icon at bounding box center [510, 393] width 816 height 448
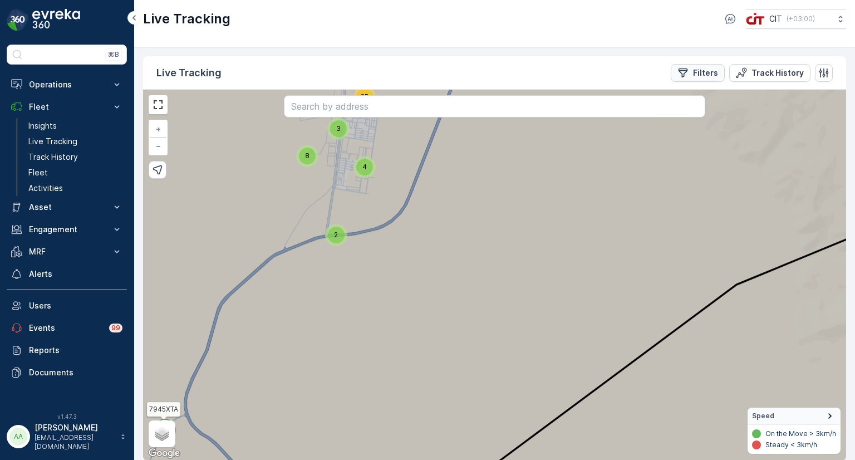
click at [702, 70] on p "Filters" at bounding box center [705, 72] width 25 height 11
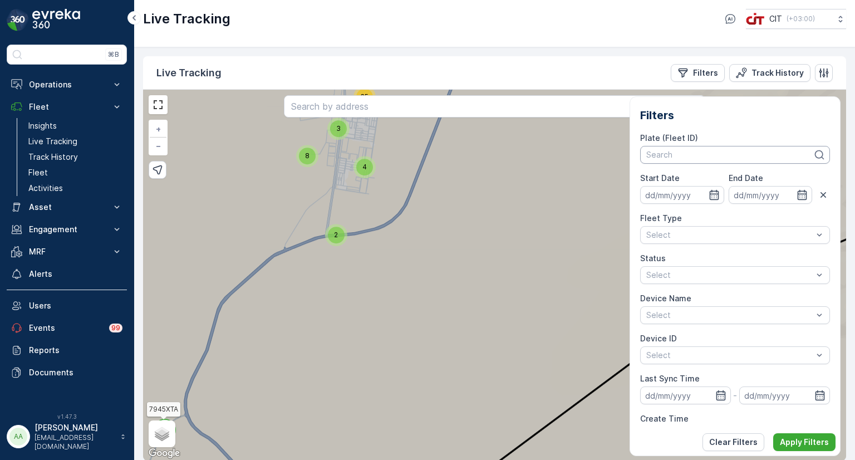
click at [678, 151] on div at bounding box center [729, 154] width 169 height 9
type input "3517"
click at [690, 177] on span "HookLift 02 (Rohel - Skip Truck - 3517BXA)" at bounding box center [727, 179] width 160 height 9
click at [802, 441] on p "Apply Filters" at bounding box center [804, 442] width 49 height 11
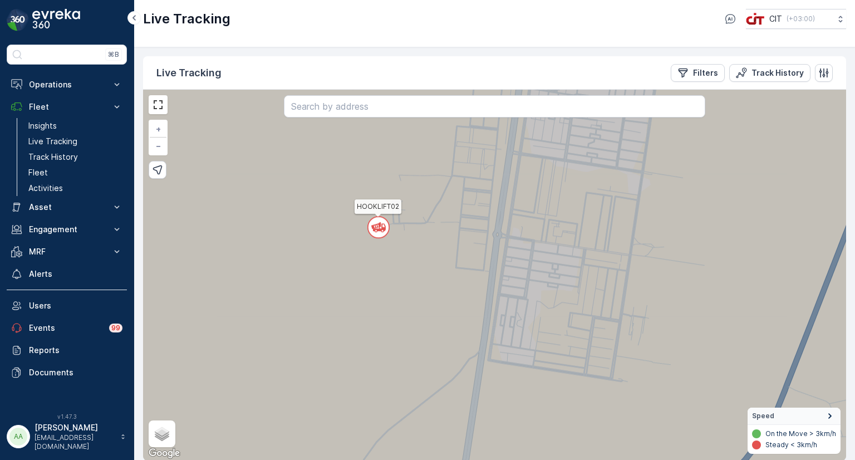
click at [377, 229] on icon at bounding box center [380, 230] width 12 height 2
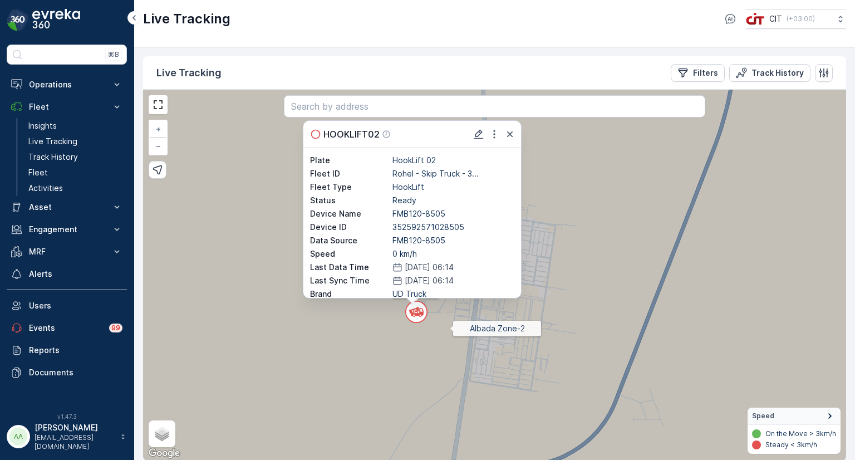
click at [450, 328] on icon at bounding box center [493, 275] width 844 height 448
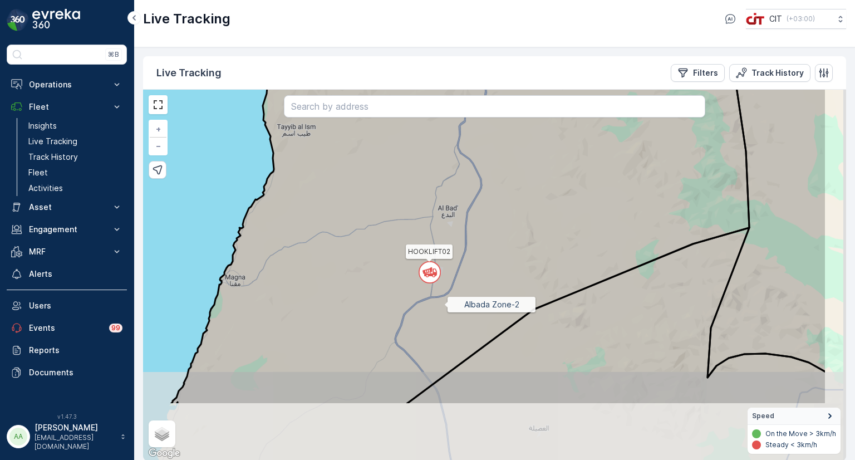
drag, startPoint x: 542, startPoint y: 405, endPoint x: 425, endPoint y: 292, distance: 162.2
click at [426, 292] on icon at bounding box center [470, 181] width 600 height 448
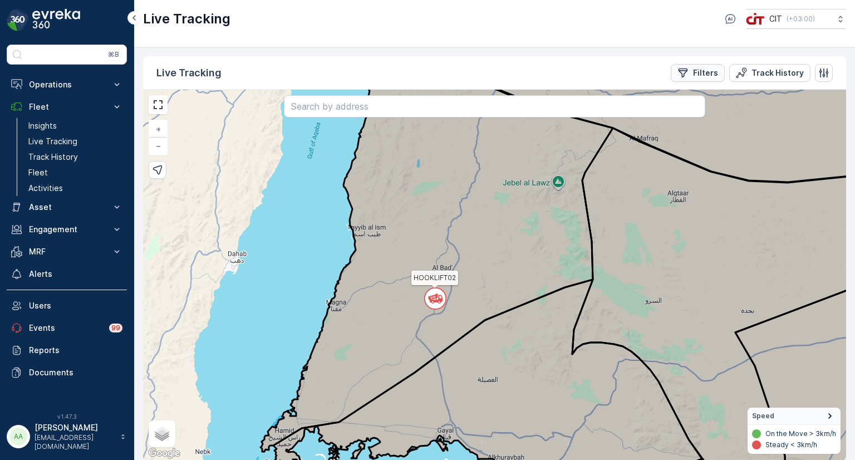
click at [707, 67] on p "Filters" at bounding box center [705, 72] width 25 height 11
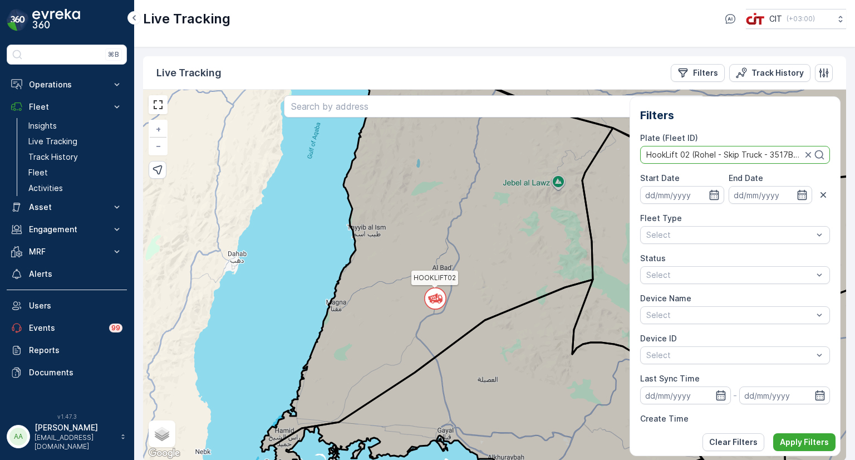
click at [786, 155] on div at bounding box center [724, 154] width 158 height 9
type input "3516"
click at [683, 182] on span "Hooklift 01 (Mubashir - Skip Truck - 3516 BXA)" at bounding box center [733, 179] width 172 height 9
click at [805, 441] on p "Apply Filters" at bounding box center [804, 442] width 49 height 11
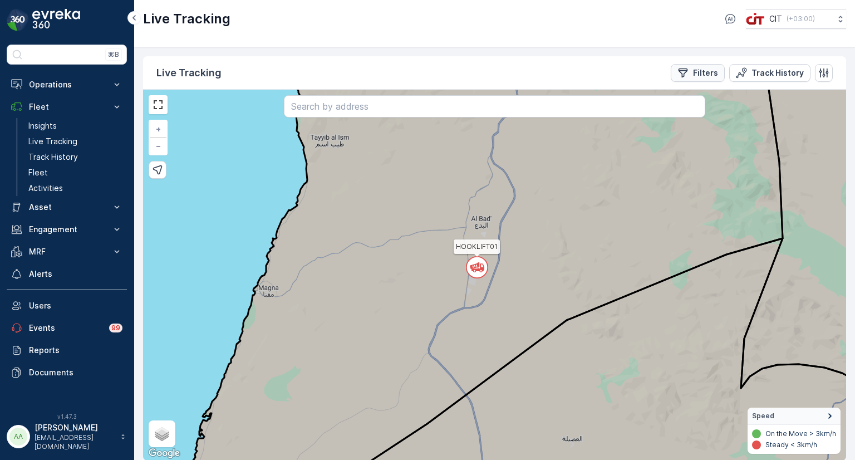
click at [695, 67] on p "Filters" at bounding box center [705, 72] width 25 height 11
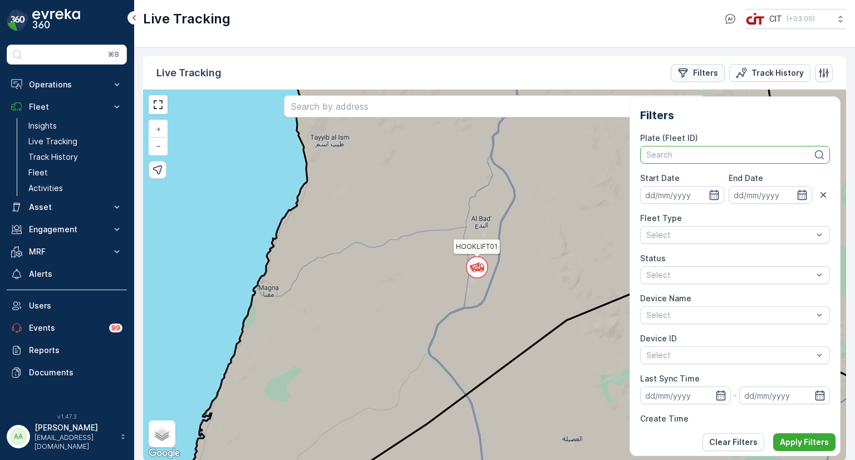
click at [703, 69] on p "Filters" at bounding box center [705, 72] width 25 height 11
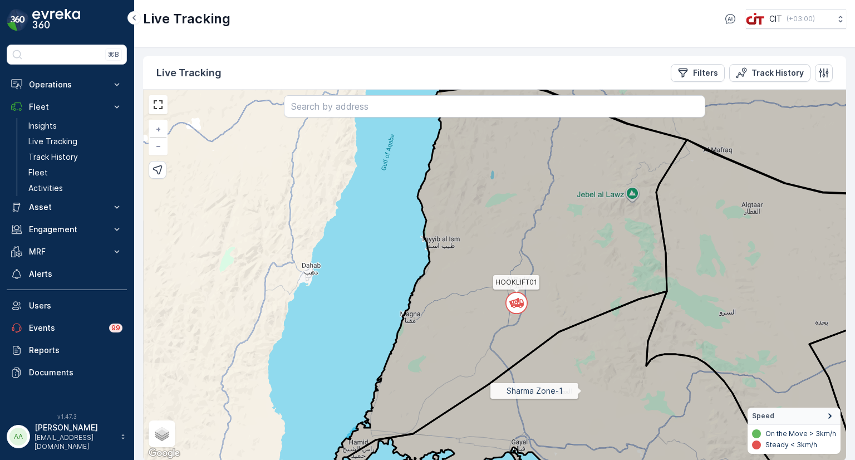
drag, startPoint x: 582, startPoint y: 390, endPoint x: 511, endPoint y: 314, distance: 104.0
click at [512, 315] on icon at bounding box center [561, 395] width 429 height 208
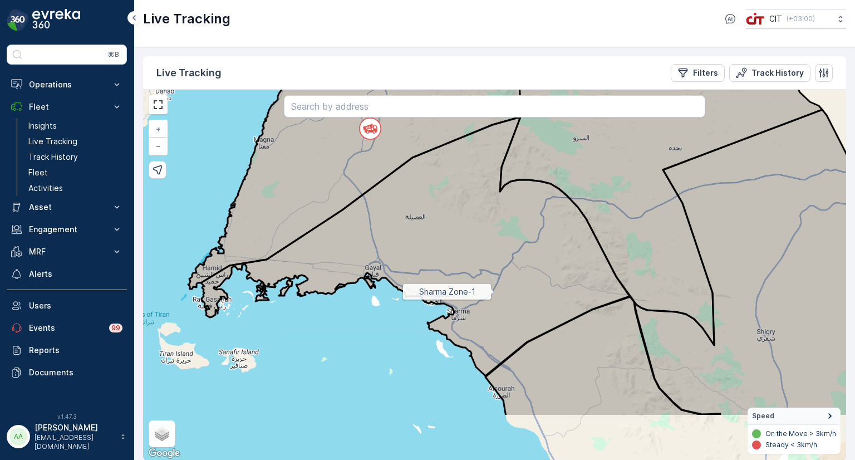
drag, startPoint x: 555, startPoint y: 380, endPoint x: 493, endPoint y: 288, distance: 110.7
click at [493, 288] on icon at bounding box center [415, 246] width 429 height 259
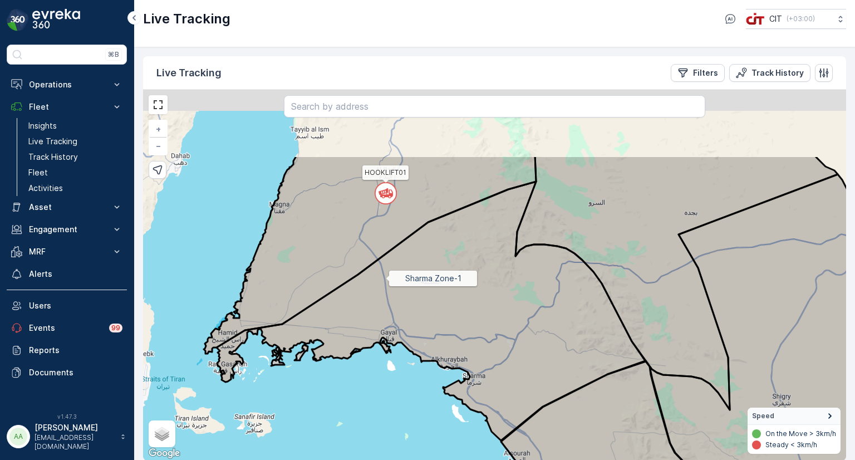
drag, startPoint x: 385, startPoint y: 153, endPoint x: 384, endPoint y: 301, distance: 148.1
click at [384, 301] on icon at bounding box center [431, 311] width 429 height 259
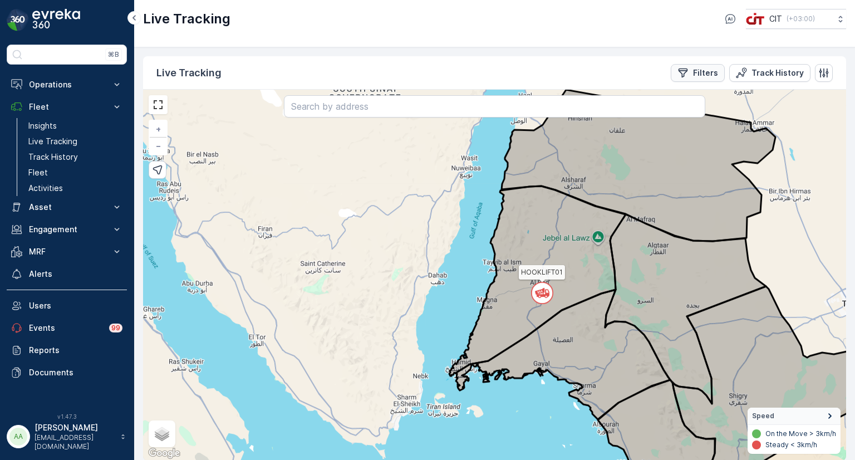
click at [699, 72] on p "Filters" at bounding box center [705, 72] width 25 height 11
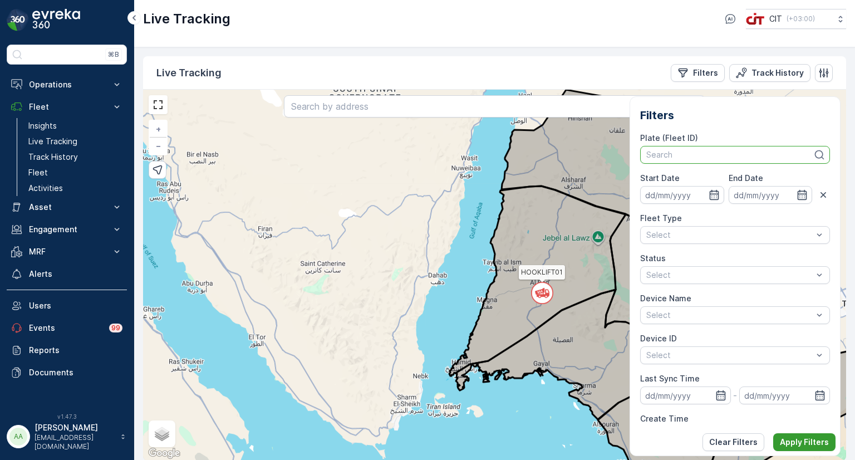
click at [809, 442] on p "Apply Filters" at bounding box center [804, 442] width 49 height 11
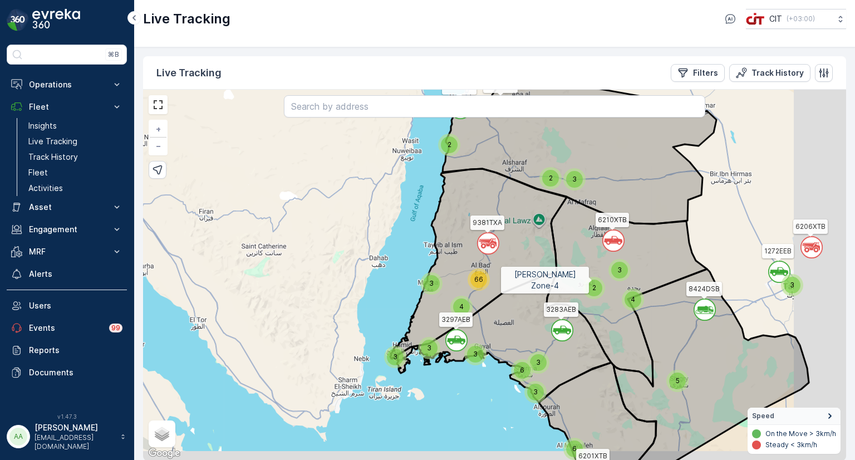
drag, startPoint x: 653, startPoint y: 292, endPoint x: 594, endPoint y: 275, distance: 61.5
click at [594, 275] on icon at bounding box center [626, 291] width 161 height 189
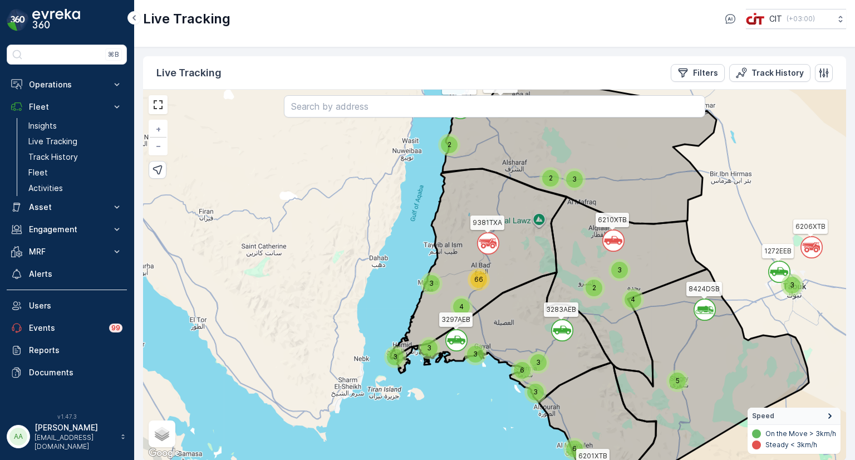
click at [536, 396] on div "3" at bounding box center [535, 392] width 17 height 17
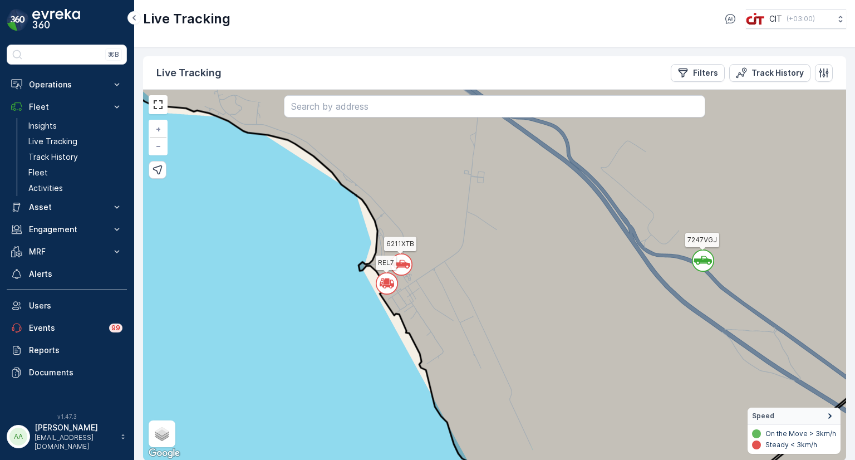
click at [401, 268] on circle at bounding box center [401, 264] width 21 height 21
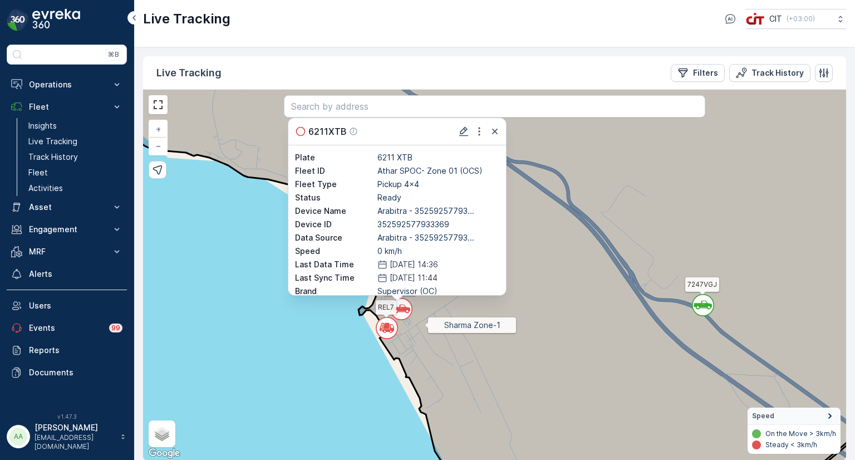
click at [425, 325] on icon at bounding box center [493, 275] width 844 height 448
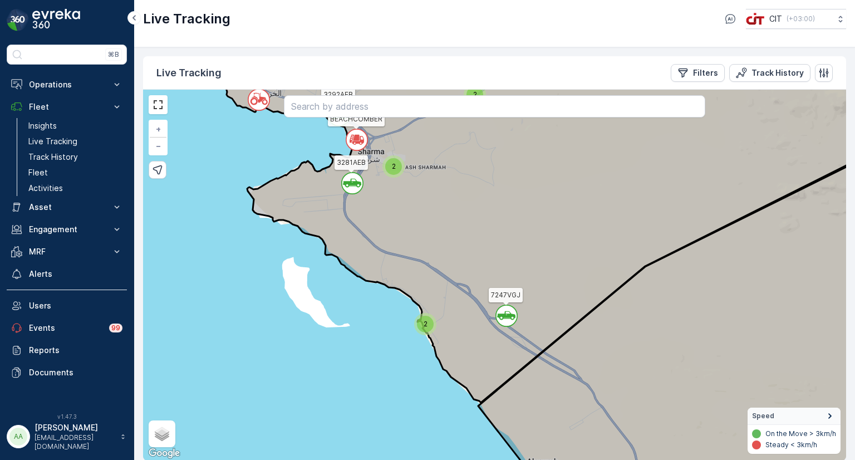
click at [503, 318] on icon at bounding box center [506, 315] width 18 height 9
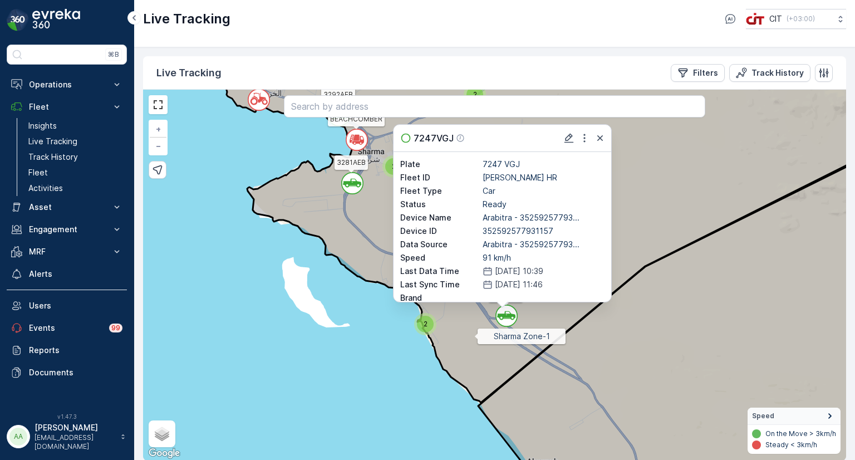
click at [474, 336] on icon at bounding box center [520, 227] width 789 height 352
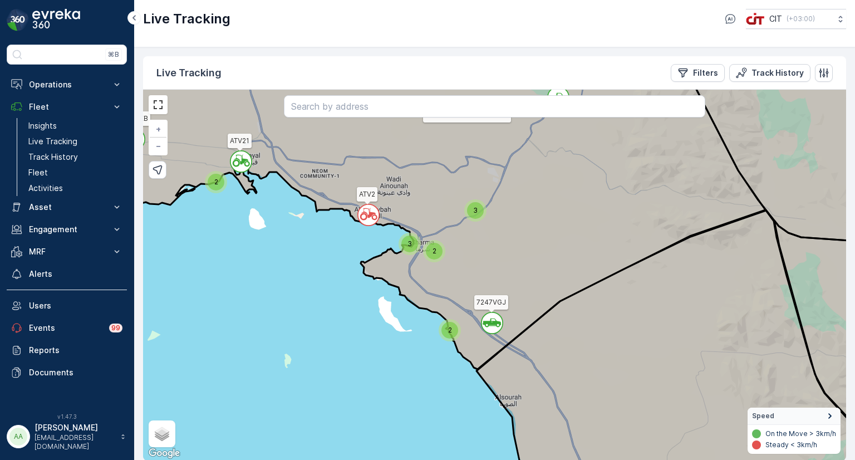
click at [535, 300] on icon at bounding box center [418, 210] width 694 height 319
click at [450, 333] on span "2" at bounding box center [450, 330] width 4 height 8
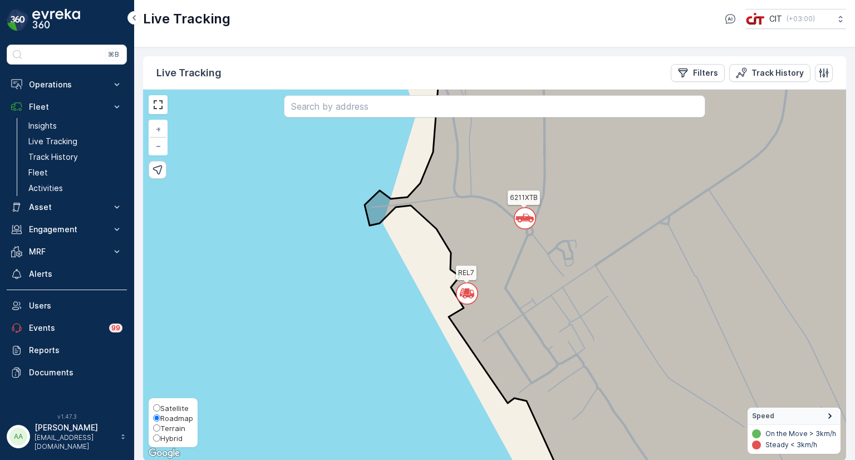
click at [167, 440] on span "Hybrid" at bounding box center [171, 438] width 22 height 9
click at [160, 440] on input "Hybrid" at bounding box center [156, 437] width 7 height 7
radio input "true"
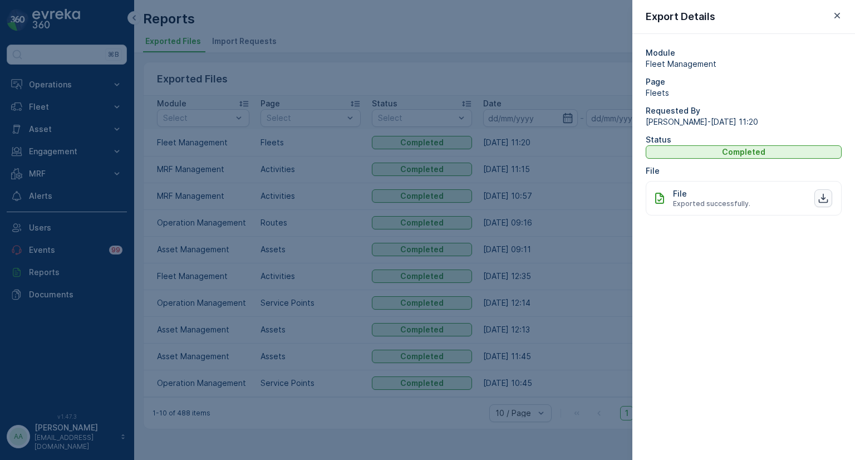
click at [821, 197] on icon "button" at bounding box center [823, 198] width 11 height 11
click at [833, 18] on icon "button" at bounding box center [837, 15] width 11 height 11
